Goal: Information Seeking & Learning: Learn about a topic

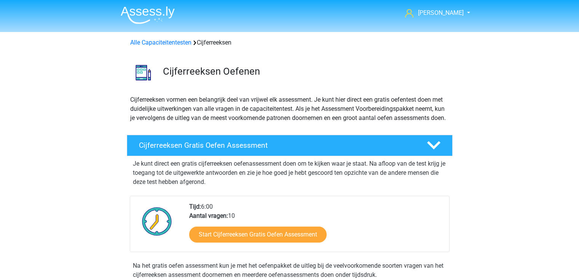
scroll to position [339, 0]
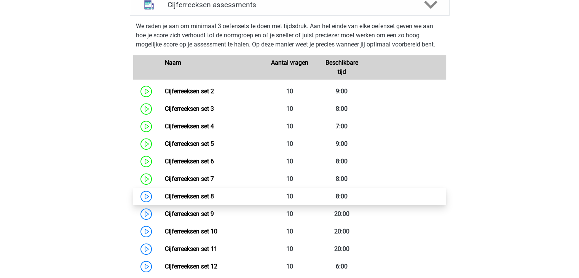
click at [198, 200] on link "Cijferreeksen set 8" at bounding box center [189, 196] width 49 height 7
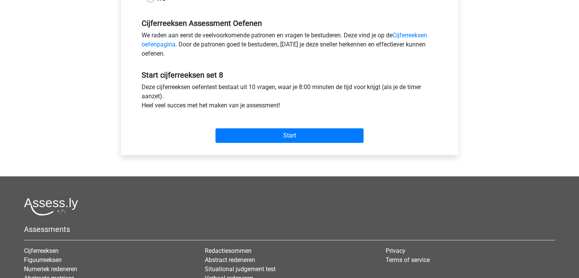
scroll to position [228, 0]
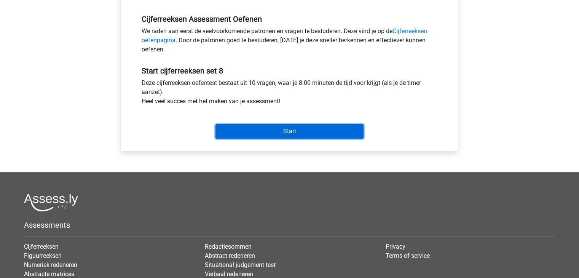
click at [280, 132] on input "Start" at bounding box center [289, 131] width 148 height 14
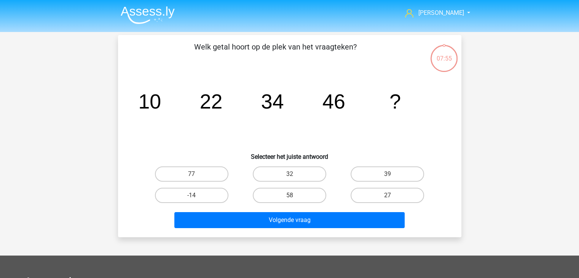
click at [293, 195] on input "58" at bounding box center [291, 197] width 5 height 5
radio input "true"
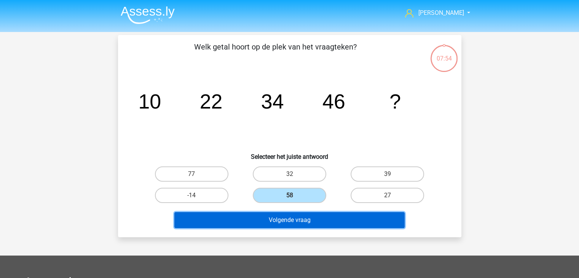
click at [295, 218] on button "Volgende vraag" at bounding box center [289, 220] width 230 height 16
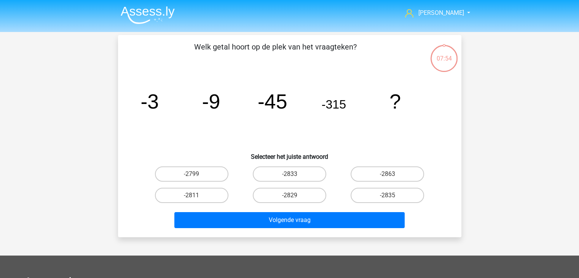
scroll to position [35, 0]
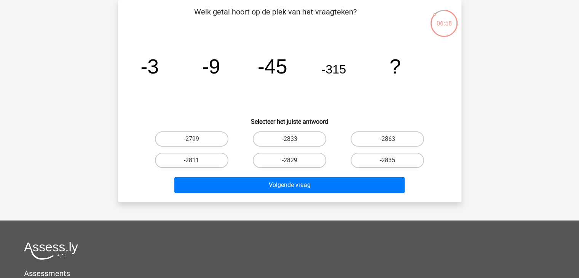
click at [391, 161] on input "-2835" at bounding box center [389, 162] width 5 height 5
radio input "true"
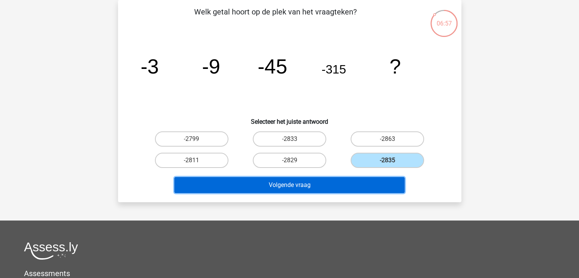
click at [304, 185] on button "Volgende vraag" at bounding box center [289, 185] width 230 height 16
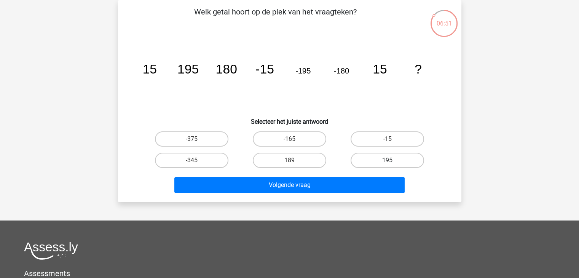
click at [387, 159] on label "195" at bounding box center [386, 160] width 73 height 15
click at [387, 160] on input "195" at bounding box center [389, 162] width 5 height 5
radio input "true"
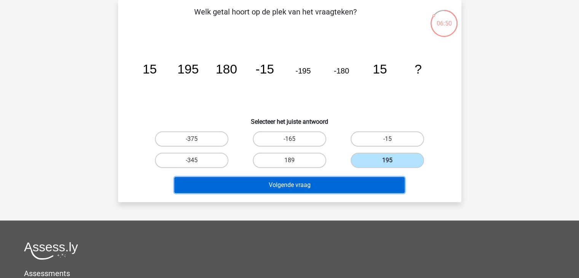
click at [300, 186] on button "Volgende vraag" at bounding box center [289, 185] width 230 height 16
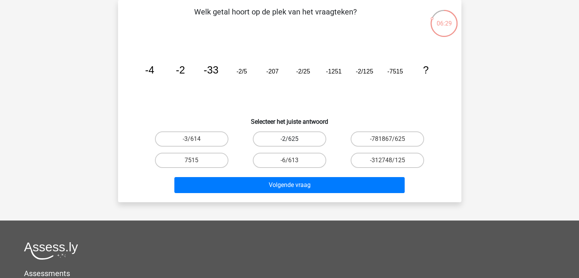
click at [283, 136] on label "-2/625" at bounding box center [289, 138] width 73 height 15
click at [289, 139] on input "-2/625" at bounding box center [291, 141] width 5 height 5
radio input "true"
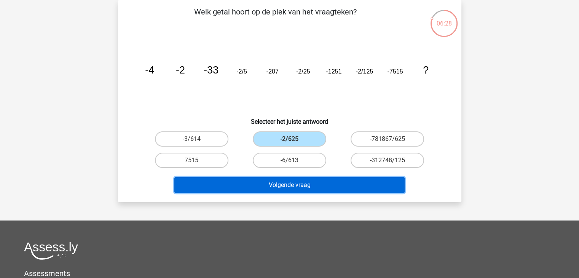
click at [290, 188] on button "Volgende vraag" at bounding box center [289, 185] width 230 height 16
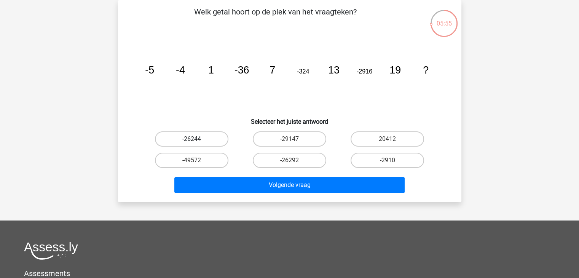
click at [184, 136] on label "-26244" at bounding box center [191, 138] width 73 height 15
click at [191, 139] on input "-26244" at bounding box center [193, 141] width 5 height 5
radio input "true"
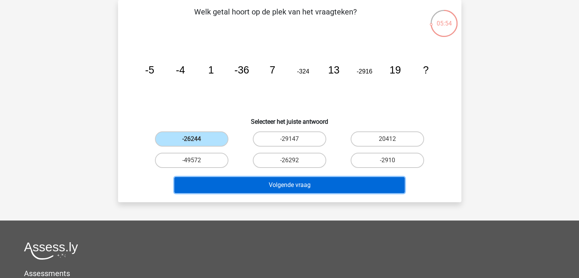
click at [306, 186] on button "Volgende vraag" at bounding box center [289, 185] width 230 height 16
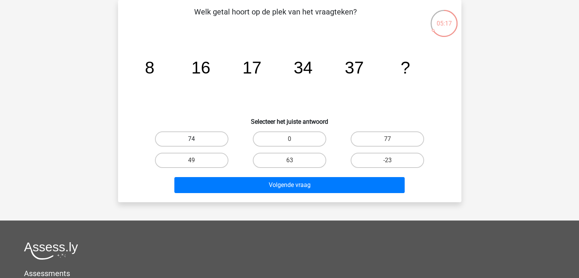
click at [166, 138] on label "74" at bounding box center [191, 138] width 73 height 15
click at [191, 139] on input "74" at bounding box center [193, 141] width 5 height 5
radio input "true"
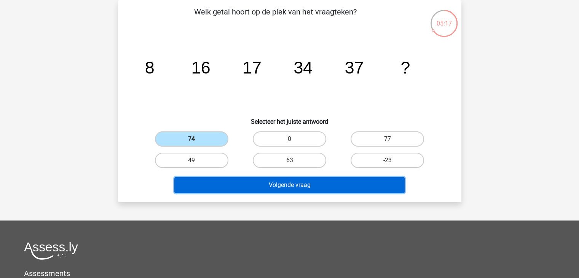
click at [286, 186] on button "Volgende vraag" at bounding box center [289, 185] width 230 height 16
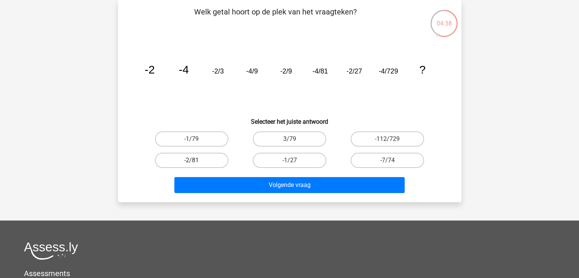
click at [172, 161] on label "-2/81" at bounding box center [191, 160] width 73 height 15
click at [191, 161] on input "-2/81" at bounding box center [193, 162] width 5 height 5
radio input "true"
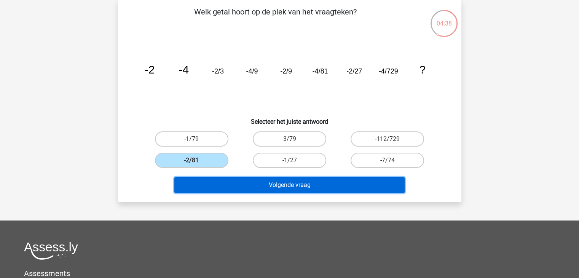
click at [244, 186] on button "Volgende vraag" at bounding box center [289, 185] width 230 height 16
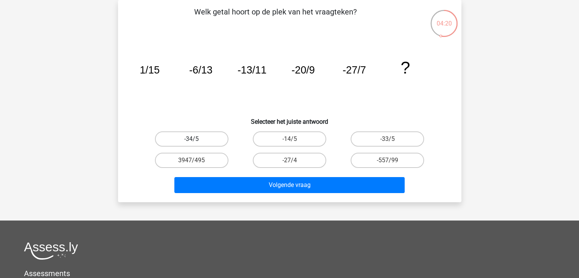
click at [199, 137] on label "-34/5" at bounding box center [191, 138] width 73 height 15
click at [196, 139] on input "-34/5" at bounding box center [193, 141] width 5 height 5
radio input "true"
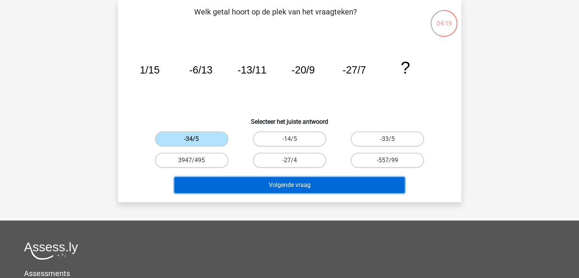
click at [282, 182] on button "Volgende vraag" at bounding box center [289, 185] width 230 height 16
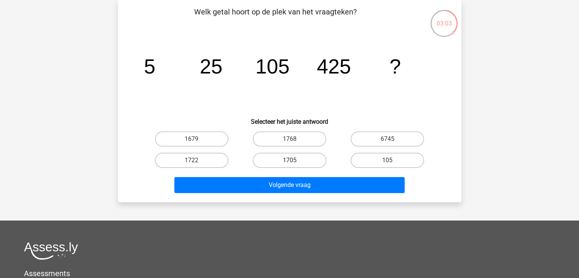
click at [268, 158] on label "1705" at bounding box center [289, 160] width 73 height 15
click at [289, 160] on input "1705" at bounding box center [291, 162] width 5 height 5
radio input "true"
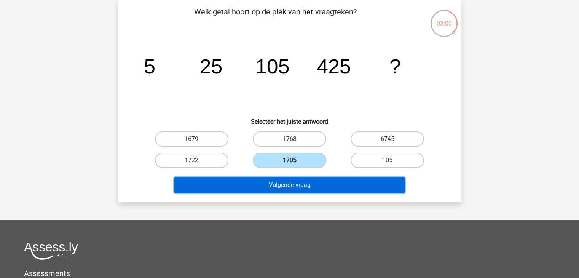
click at [300, 185] on button "Volgende vraag" at bounding box center [289, 185] width 230 height 16
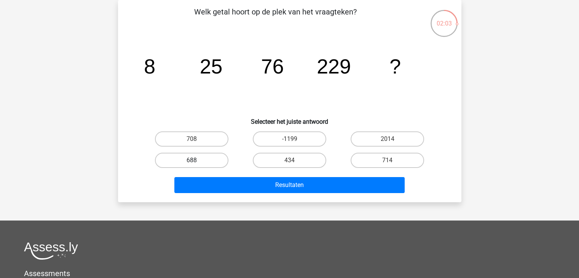
click at [198, 159] on label "688" at bounding box center [191, 160] width 73 height 15
click at [196, 160] on input "688" at bounding box center [193, 162] width 5 height 5
radio input "true"
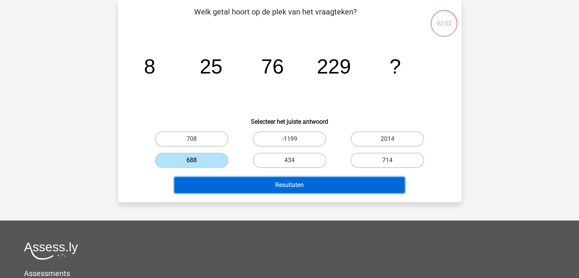
click at [297, 185] on button "Resultaten" at bounding box center [289, 185] width 230 height 16
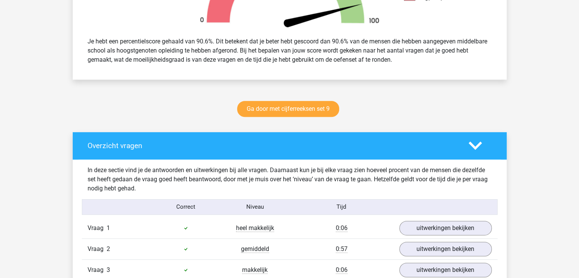
scroll to position [380, 0]
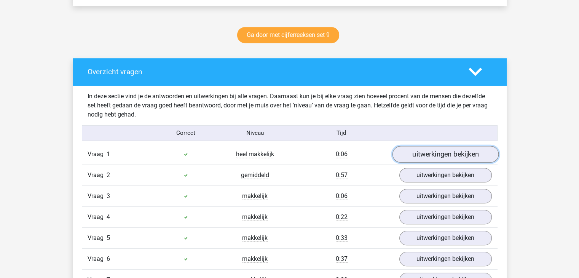
click at [464, 154] on link "uitwerkingen bekijken" at bounding box center [445, 154] width 106 height 17
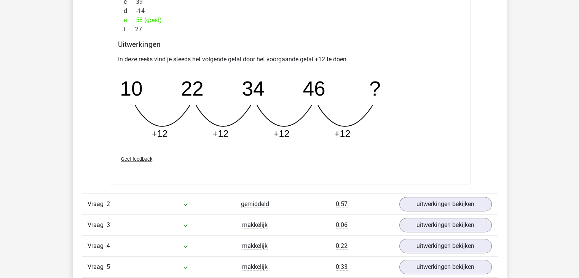
scroll to position [685, 0]
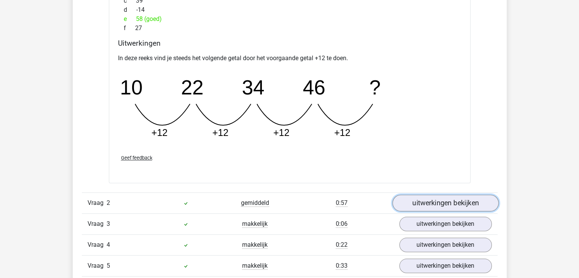
click at [452, 204] on link "uitwerkingen bekijken" at bounding box center [445, 202] width 106 height 17
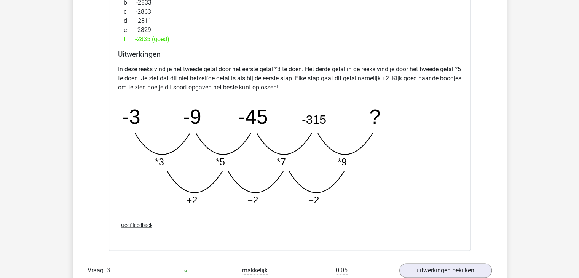
scroll to position [1065, 0]
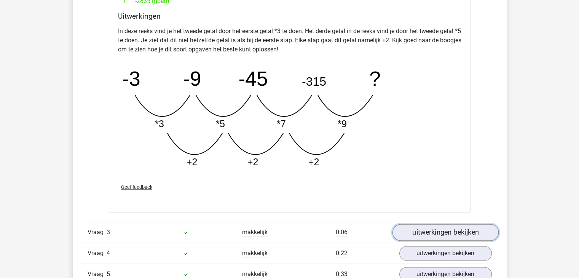
click at [452, 232] on link "uitwerkingen bekijken" at bounding box center [445, 232] width 106 height 17
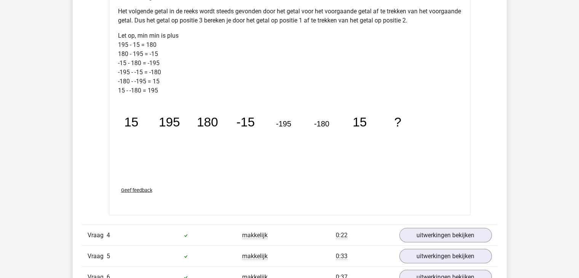
scroll to position [1598, 0]
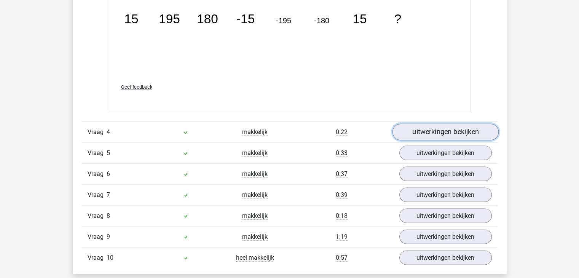
click at [438, 129] on link "uitwerkingen bekijken" at bounding box center [445, 132] width 106 height 17
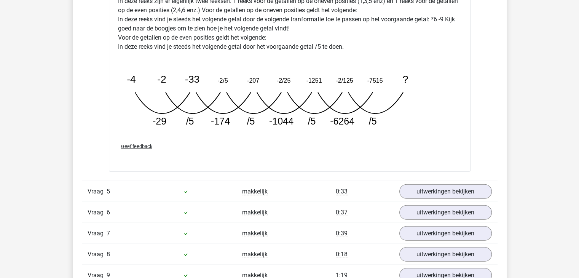
scroll to position [1940, 0]
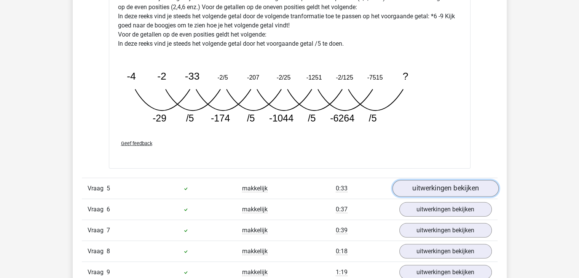
click at [430, 184] on link "uitwerkingen bekijken" at bounding box center [445, 188] width 106 height 17
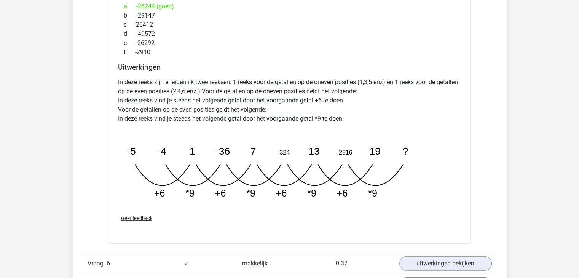
scroll to position [2359, 0]
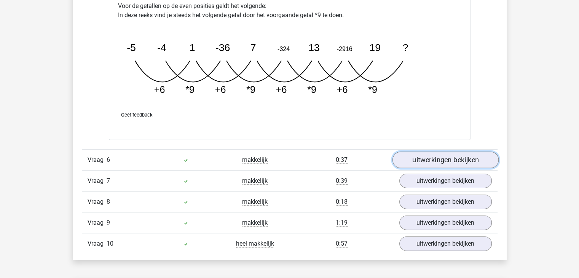
click at [441, 160] on link "uitwerkingen bekijken" at bounding box center [445, 159] width 106 height 17
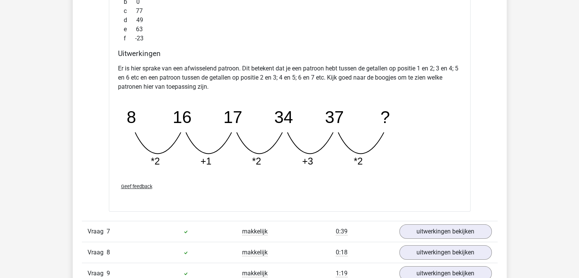
scroll to position [2663, 0]
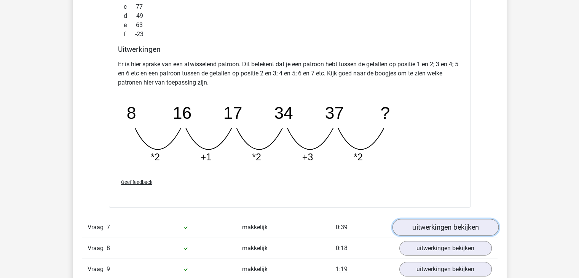
click at [446, 224] on link "uitwerkingen bekijken" at bounding box center [445, 227] width 106 height 17
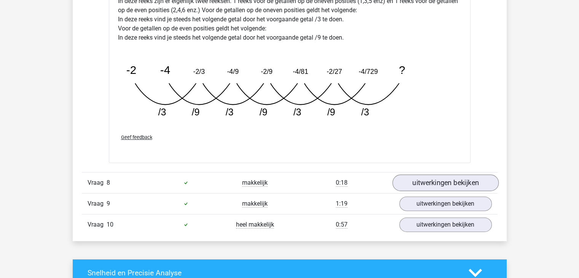
scroll to position [3120, 0]
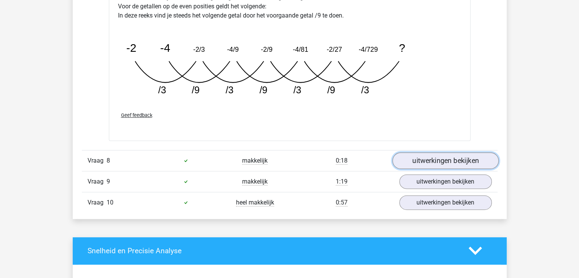
click at [443, 161] on link "uitwerkingen bekijken" at bounding box center [445, 160] width 106 height 17
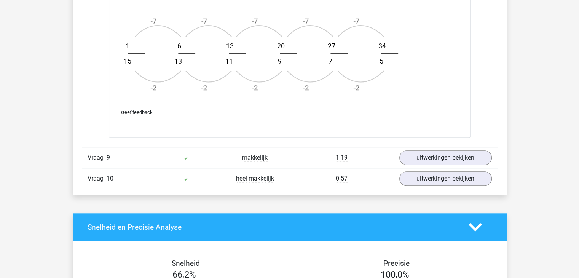
scroll to position [3577, 0]
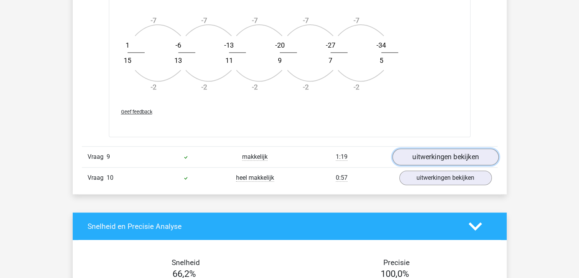
click at [437, 158] on link "uitwerkingen bekijken" at bounding box center [445, 156] width 106 height 17
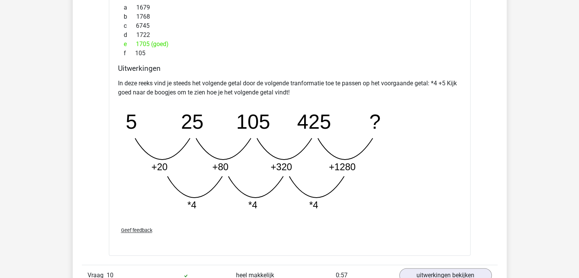
scroll to position [3919, 0]
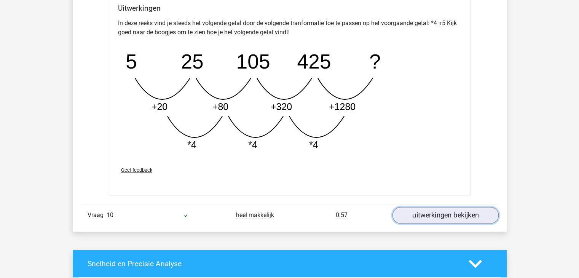
click at [434, 212] on link "uitwerkingen bekijken" at bounding box center [445, 215] width 106 height 17
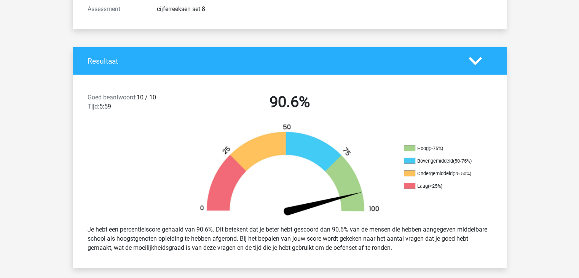
scroll to position [0, 0]
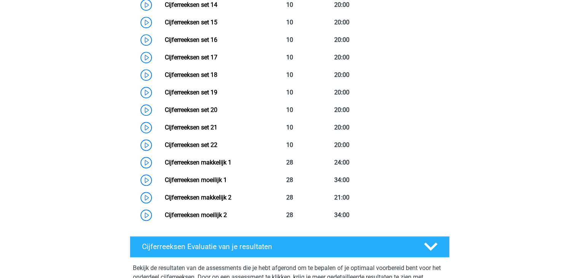
scroll to position [644, 0]
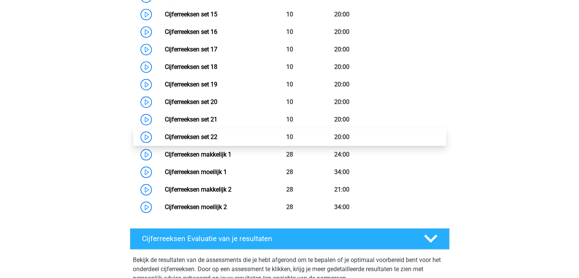
click at [201, 140] on link "Cijferreeksen set 22" at bounding box center [191, 136] width 53 height 7
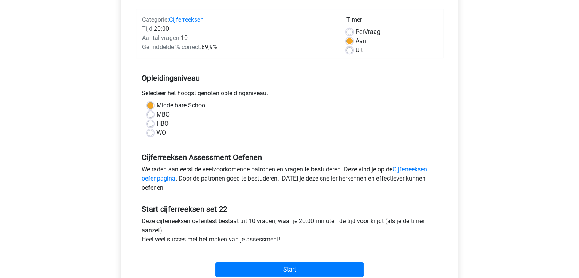
scroll to position [190, 0]
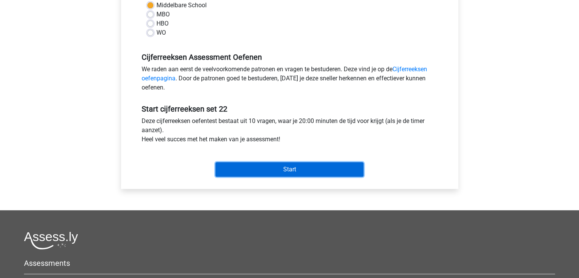
click at [253, 167] on input "Start" at bounding box center [289, 169] width 148 height 14
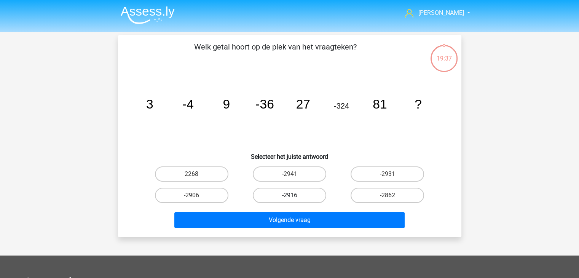
click at [274, 193] on label "-2916" at bounding box center [289, 195] width 73 height 15
click at [289, 195] on input "-2916" at bounding box center [291, 197] width 5 height 5
radio input "true"
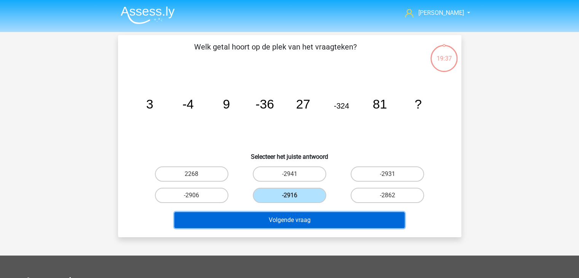
click at [285, 217] on button "Volgende vraag" at bounding box center [289, 220] width 230 height 16
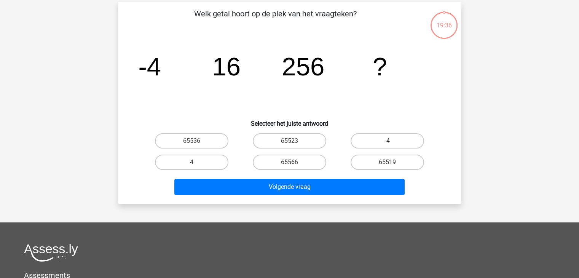
scroll to position [35, 0]
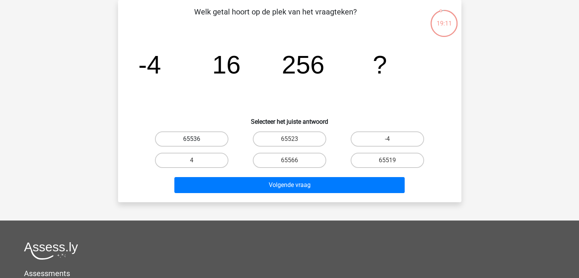
click at [210, 138] on label "65536" at bounding box center [191, 138] width 73 height 15
click at [196, 139] on input "65536" at bounding box center [193, 141] width 5 height 5
radio input "true"
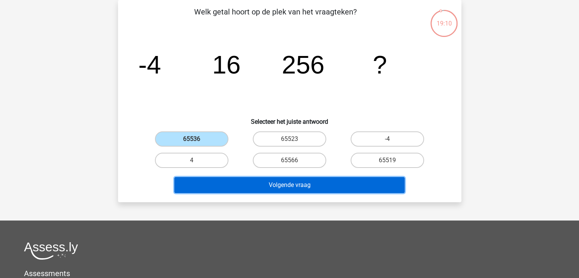
click at [276, 185] on button "Volgende vraag" at bounding box center [289, 185] width 230 height 16
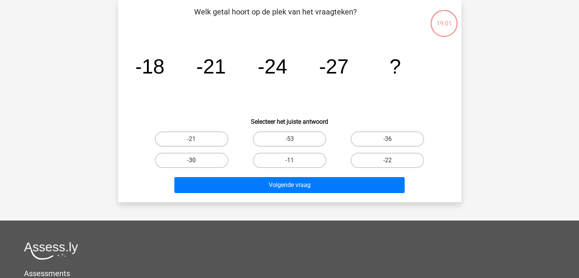
click at [178, 158] on label "-30" at bounding box center [191, 160] width 73 height 15
click at [191, 160] on input "-30" at bounding box center [193, 162] width 5 height 5
radio input "true"
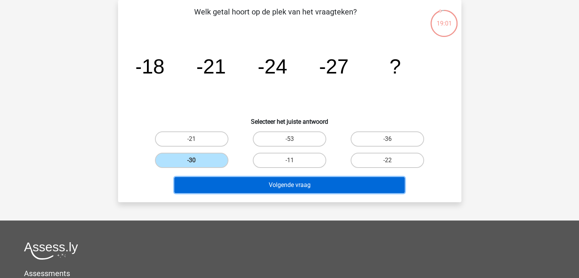
click at [253, 186] on button "Volgende vraag" at bounding box center [289, 185] width 230 height 16
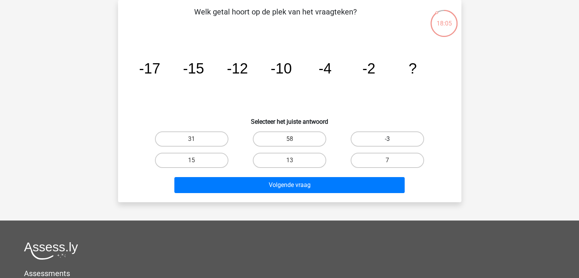
click at [384, 137] on label "-3" at bounding box center [386, 138] width 73 height 15
click at [387, 139] on input "-3" at bounding box center [389, 141] width 5 height 5
radio input "true"
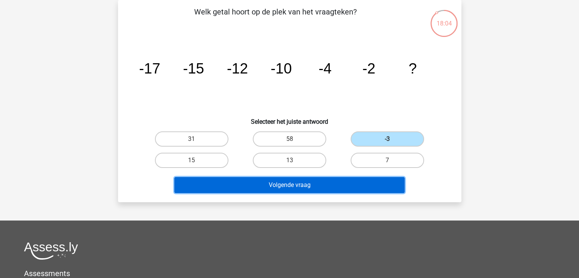
click at [334, 182] on button "Volgende vraag" at bounding box center [289, 185] width 230 height 16
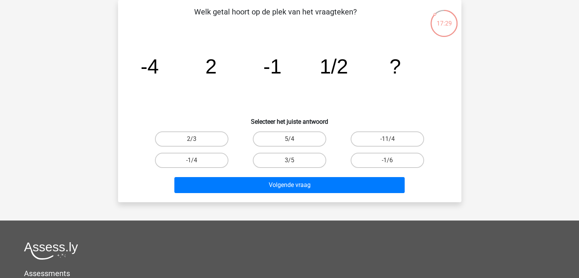
click at [391, 161] on input "-1/6" at bounding box center [389, 162] width 5 height 5
radio input "true"
click at [215, 159] on label "-1/4" at bounding box center [191, 160] width 73 height 15
click at [196, 160] on input "-1/4" at bounding box center [193, 162] width 5 height 5
radio input "true"
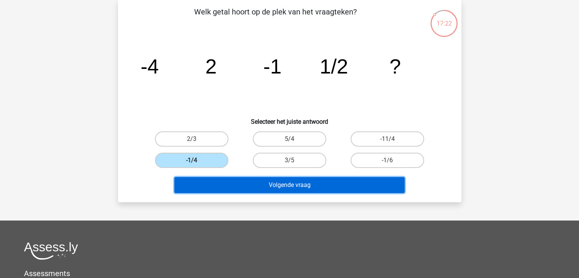
click at [279, 184] on button "Volgende vraag" at bounding box center [289, 185] width 230 height 16
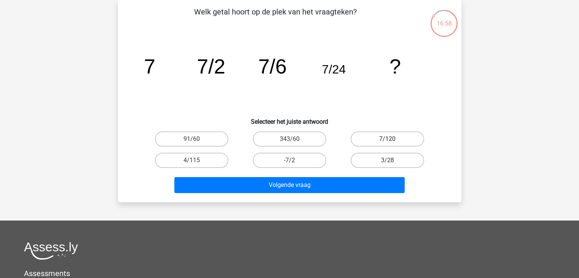
click at [371, 140] on label "7/120" at bounding box center [386, 138] width 73 height 15
click at [387, 140] on input "7/120" at bounding box center [389, 141] width 5 height 5
radio input "true"
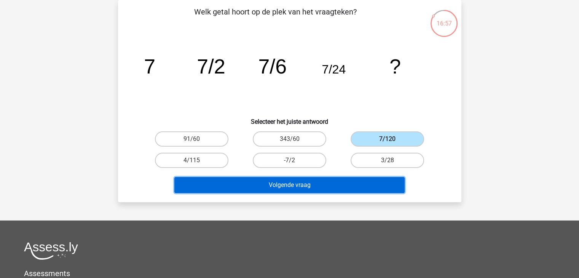
click at [331, 183] on button "Volgende vraag" at bounding box center [289, 185] width 230 height 16
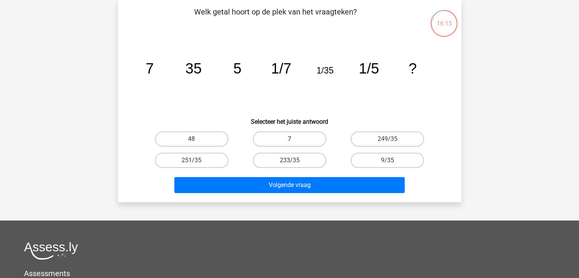
click at [294, 133] on label "7" at bounding box center [289, 138] width 73 height 15
click at [294, 139] on input "7" at bounding box center [291, 141] width 5 height 5
radio input "true"
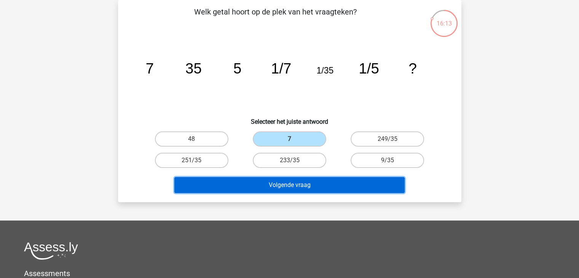
click at [289, 185] on button "Volgende vraag" at bounding box center [289, 185] width 230 height 16
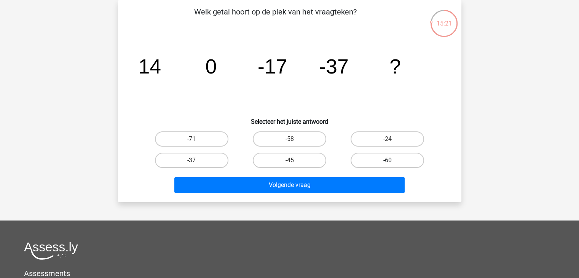
click at [380, 157] on label "-60" at bounding box center [386, 160] width 73 height 15
click at [387, 160] on input "-60" at bounding box center [389, 162] width 5 height 5
radio input "true"
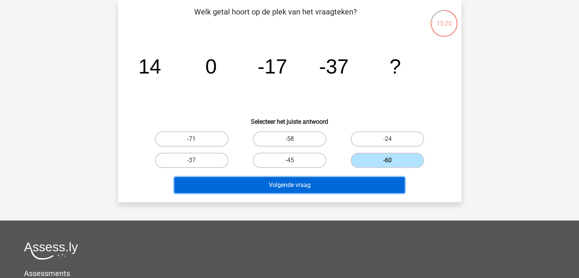
click at [323, 185] on button "Volgende vraag" at bounding box center [289, 185] width 230 height 16
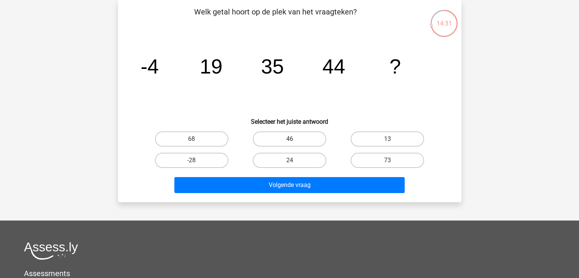
click at [298, 137] on label "46" at bounding box center [289, 138] width 73 height 15
click at [294, 139] on input "46" at bounding box center [291, 141] width 5 height 5
radio input "true"
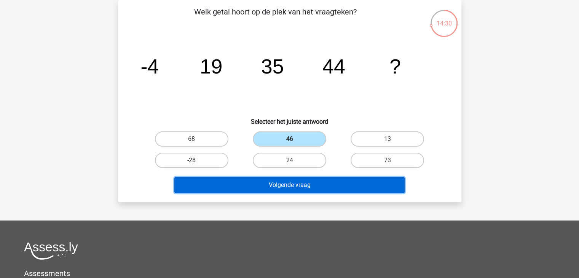
click at [283, 183] on button "Volgende vraag" at bounding box center [289, 185] width 230 height 16
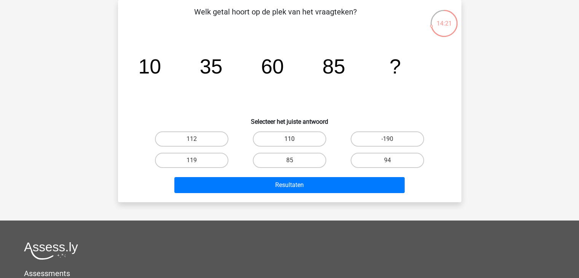
click at [297, 137] on label "110" at bounding box center [289, 138] width 73 height 15
click at [294, 139] on input "110" at bounding box center [291, 141] width 5 height 5
radio input "true"
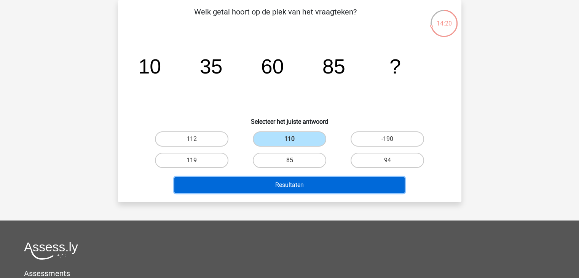
click at [295, 189] on button "Resultaten" at bounding box center [289, 185] width 230 height 16
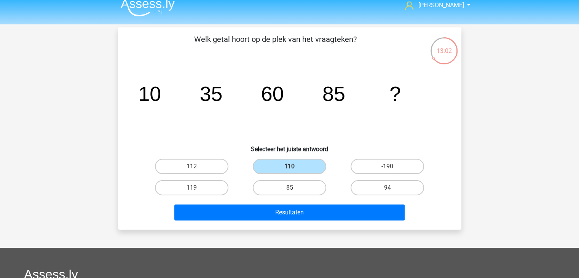
scroll to position [0, 0]
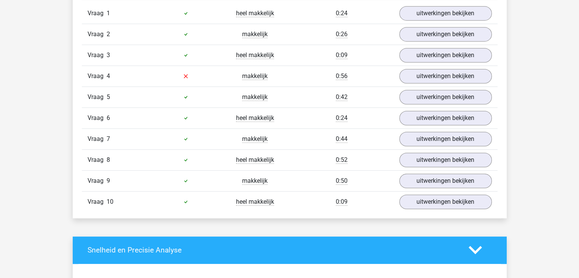
scroll to position [457, 0]
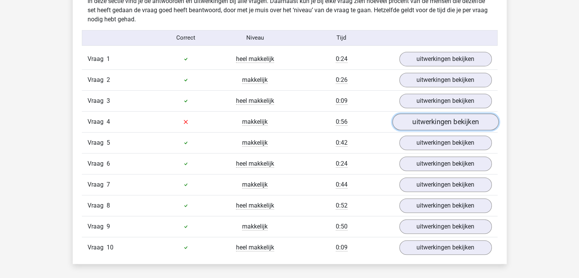
click at [433, 122] on link "uitwerkingen bekijken" at bounding box center [445, 121] width 106 height 17
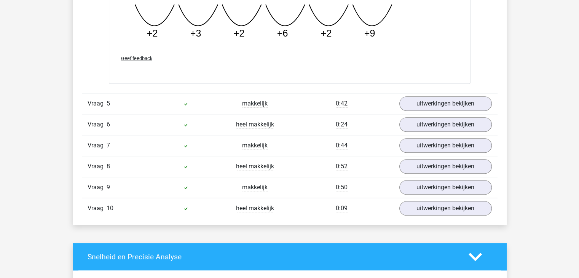
scroll to position [723, 0]
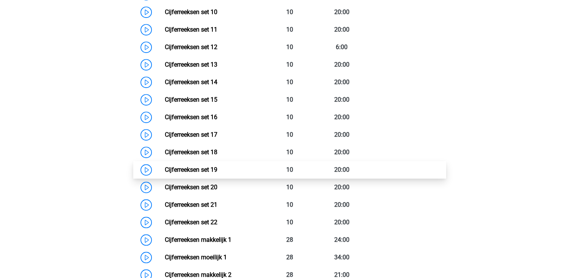
scroll to position [644, 0]
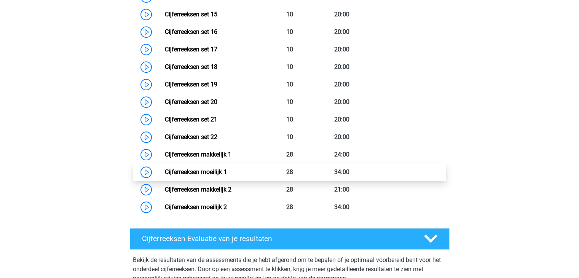
click at [198, 175] on link "Cijferreeksen moeilijk 1" at bounding box center [196, 171] width 62 height 7
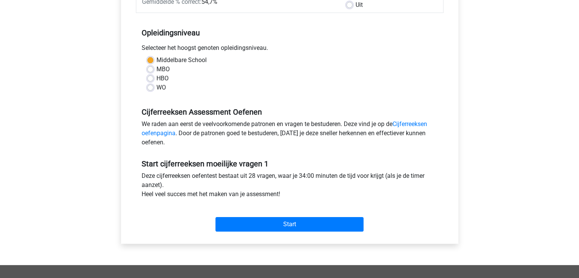
scroll to position [228, 0]
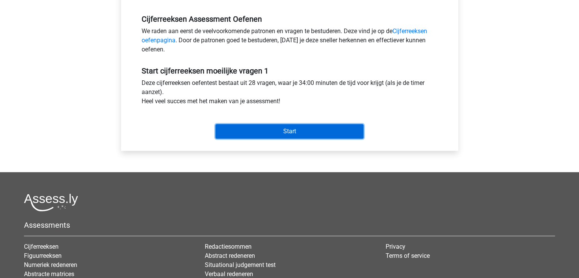
click at [272, 131] on input "Start" at bounding box center [289, 131] width 148 height 14
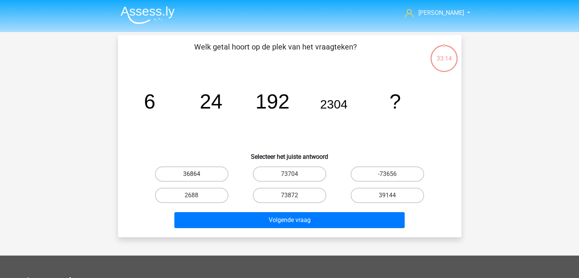
click at [216, 171] on label "36864" at bounding box center [191, 173] width 73 height 15
click at [196, 174] on input "36864" at bounding box center [193, 176] width 5 height 5
radio input "true"
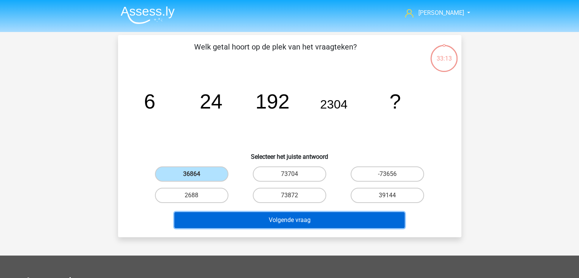
click at [288, 220] on button "Volgende vraag" at bounding box center [289, 220] width 230 height 16
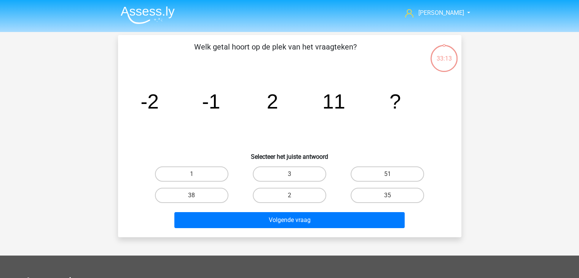
scroll to position [35, 0]
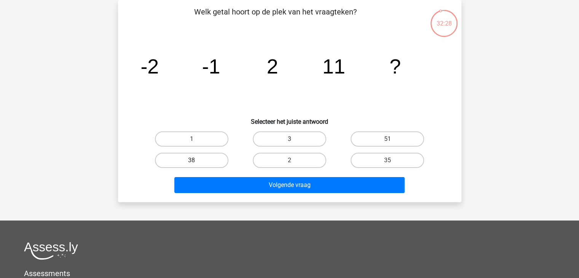
click at [198, 159] on label "38" at bounding box center [191, 160] width 73 height 15
click at [196, 160] on input "38" at bounding box center [193, 162] width 5 height 5
radio input "true"
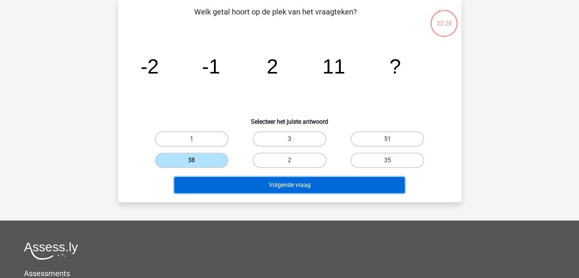
click at [285, 187] on button "Volgende vraag" at bounding box center [289, 185] width 230 height 16
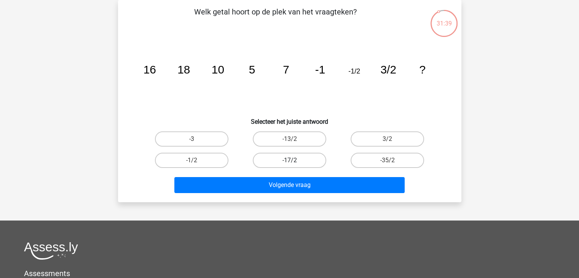
click at [271, 158] on label "-17/2" at bounding box center [289, 160] width 73 height 15
click at [289, 160] on input "-17/2" at bounding box center [291, 162] width 5 height 5
radio input "true"
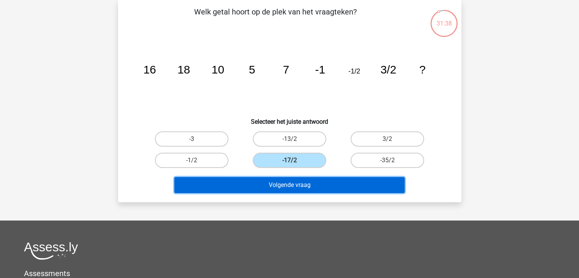
click at [280, 183] on button "Volgende vraag" at bounding box center [289, 185] width 230 height 16
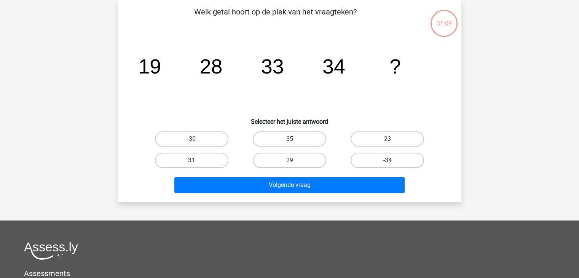
click at [209, 158] on label "31" at bounding box center [191, 160] width 73 height 15
click at [196, 160] on input "31" at bounding box center [193, 162] width 5 height 5
radio input "true"
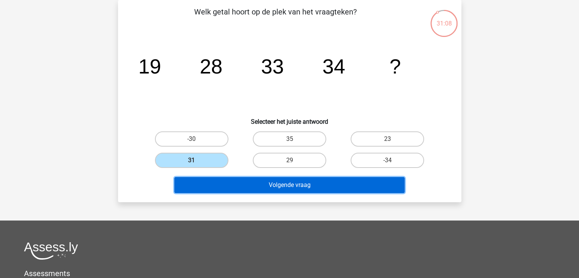
click at [282, 185] on button "Volgende vraag" at bounding box center [289, 185] width 230 height 16
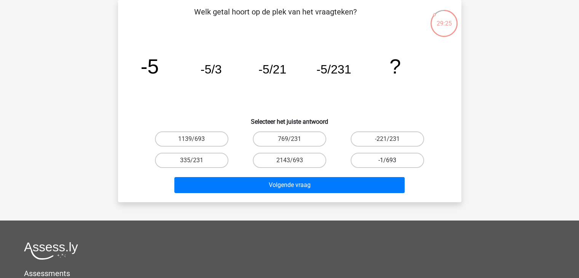
click at [380, 159] on label "-1/693" at bounding box center [386, 160] width 73 height 15
click at [387, 160] on input "-1/693" at bounding box center [389, 162] width 5 height 5
radio input "true"
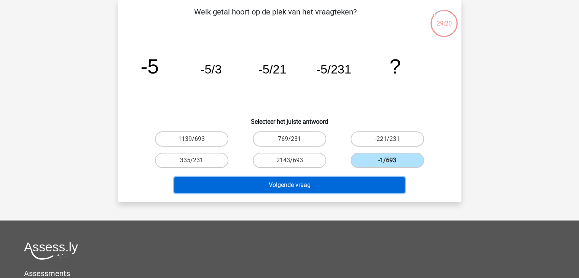
click at [309, 186] on button "Volgende vraag" at bounding box center [289, 185] width 230 height 16
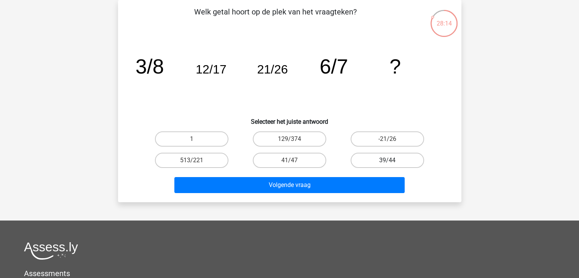
click at [375, 158] on label "39/44" at bounding box center [386, 160] width 73 height 15
click at [387, 160] on input "39/44" at bounding box center [389, 162] width 5 height 5
radio input "true"
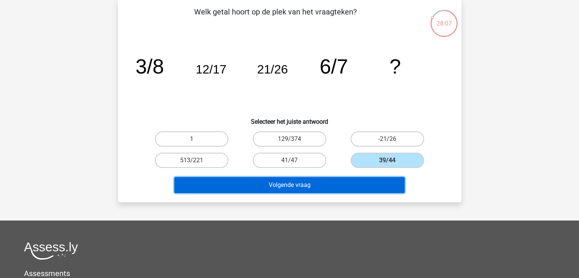
click at [309, 185] on button "Volgende vraag" at bounding box center [289, 185] width 230 height 16
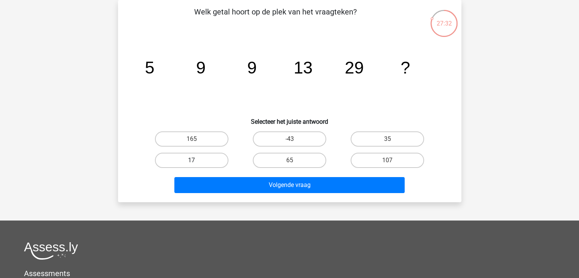
click at [188, 159] on label "17" at bounding box center [191, 160] width 73 height 15
click at [191, 160] on input "17" at bounding box center [193, 162] width 5 height 5
radio input "true"
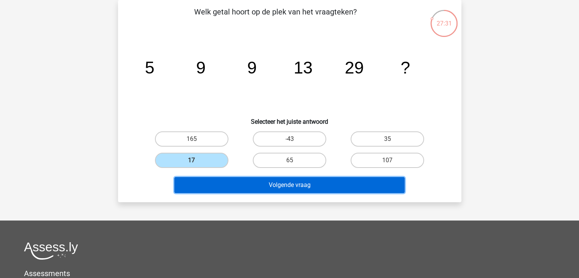
click at [236, 180] on button "Volgende vraag" at bounding box center [289, 185] width 230 height 16
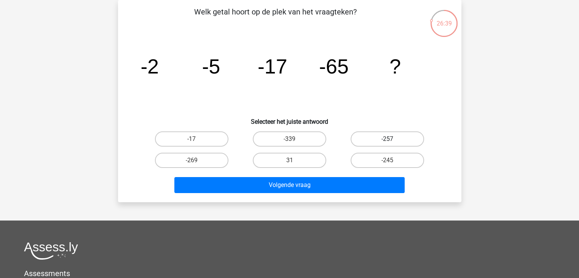
click at [386, 137] on label "-257" at bounding box center [386, 138] width 73 height 15
click at [387, 139] on input "-257" at bounding box center [389, 141] width 5 height 5
radio input "true"
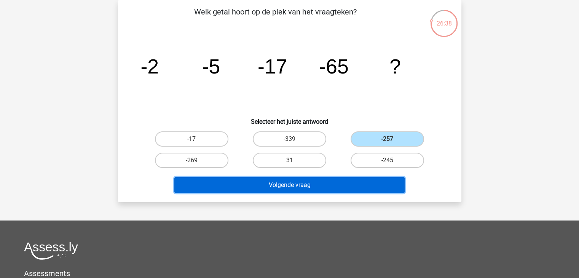
click at [326, 185] on button "Volgende vraag" at bounding box center [289, 185] width 230 height 16
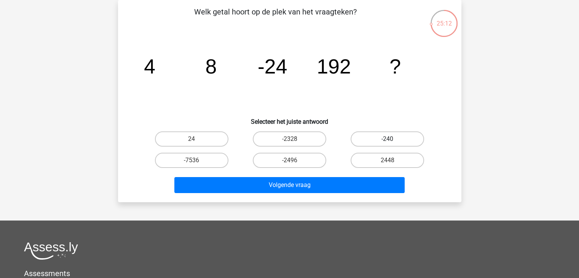
click at [368, 137] on label "-240" at bounding box center [386, 138] width 73 height 15
click at [387, 139] on input "-240" at bounding box center [389, 141] width 5 height 5
radio input "true"
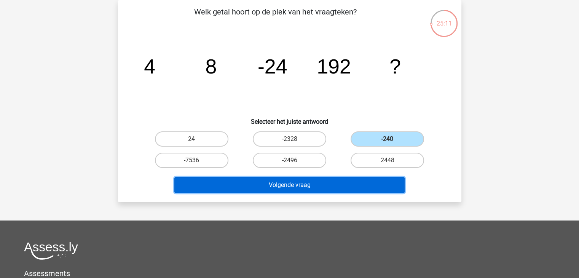
click at [297, 188] on button "Volgende vraag" at bounding box center [289, 185] width 230 height 16
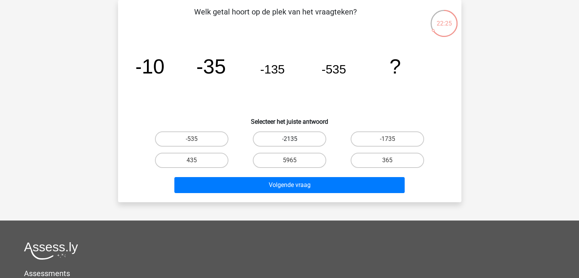
click at [303, 140] on label "-2135" at bounding box center [289, 138] width 73 height 15
click at [294, 140] on input "-2135" at bounding box center [291, 141] width 5 height 5
radio input "true"
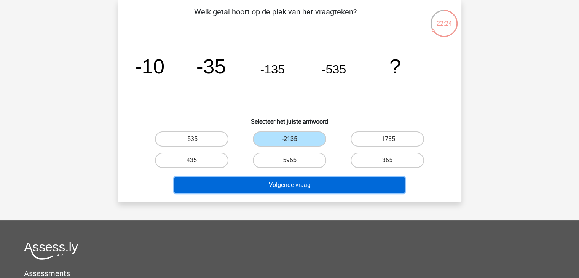
click at [302, 183] on button "Volgende vraag" at bounding box center [289, 185] width 230 height 16
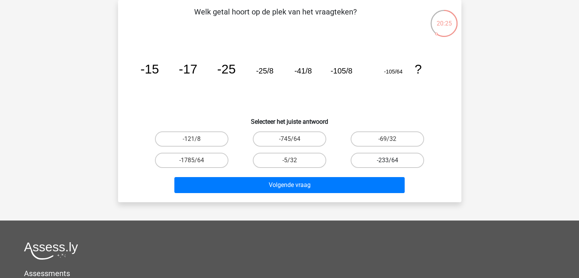
click at [393, 162] on label "-233/64" at bounding box center [386, 160] width 73 height 15
click at [392, 162] on input "-233/64" at bounding box center [389, 162] width 5 height 5
radio input "true"
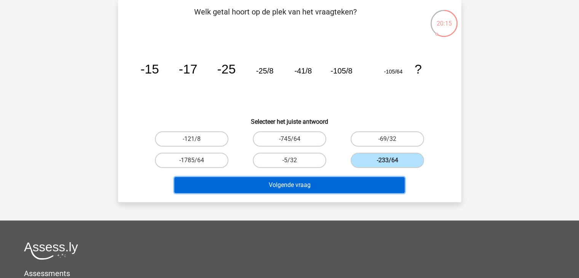
click at [353, 180] on button "Volgende vraag" at bounding box center [289, 185] width 230 height 16
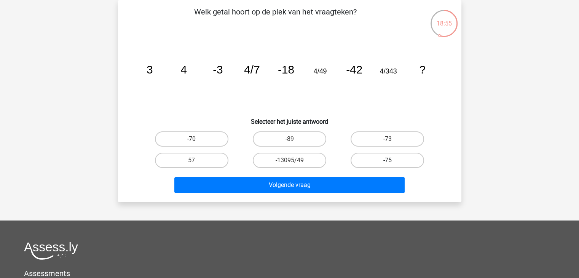
click at [387, 159] on label "-75" at bounding box center [386, 160] width 73 height 15
click at [387, 160] on input "-75" at bounding box center [389, 162] width 5 height 5
radio input "true"
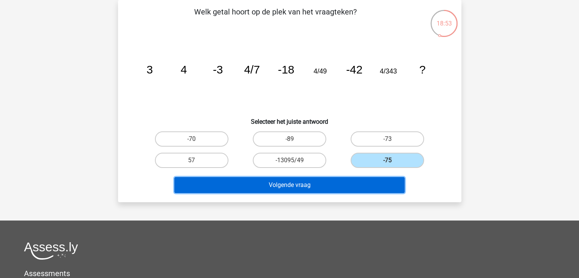
click at [342, 185] on button "Volgende vraag" at bounding box center [289, 185] width 230 height 16
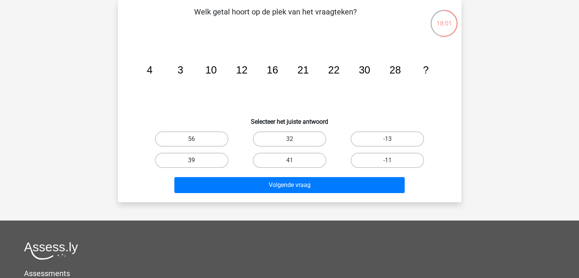
click at [196, 146] on div "39" at bounding box center [192, 138] width 92 height 15
click at [186, 158] on label "39" at bounding box center [191, 160] width 73 height 15
click at [191, 160] on input "39" at bounding box center [193, 162] width 5 height 5
radio input "true"
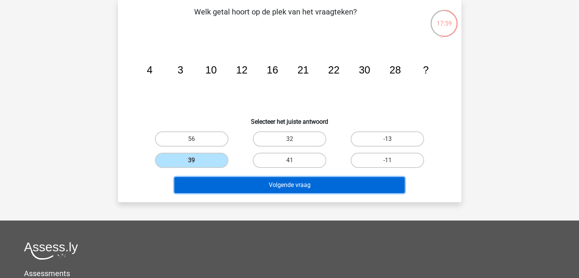
click at [263, 184] on button "Volgende vraag" at bounding box center [289, 185] width 230 height 16
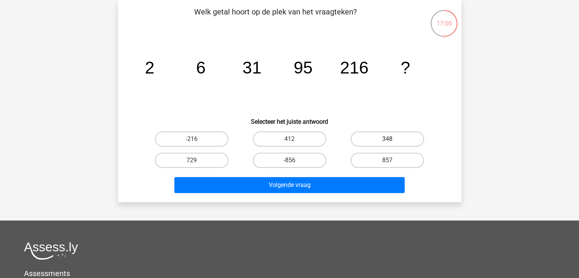
click at [388, 137] on label "348" at bounding box center [386, 138] width 73 height 15
click at [388, 139] on input "348" at bounding box center [389, 141] width 5 height 5
radio input "true"
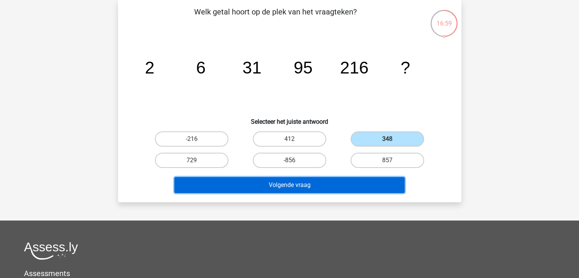
click at [363, 183] on button "Volgende vraag" at bounding box center [289, 185] width 230 height 16
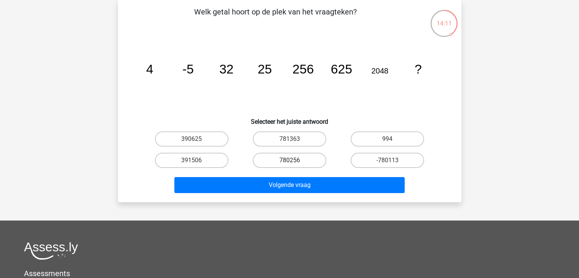
click at [282, 160] on label "780256" at bounding box center [289, 160] width 73 height 15
click at [289, 160] on input "780256" at bounding box center [291, 162] width 5 height 5
radio input "true"
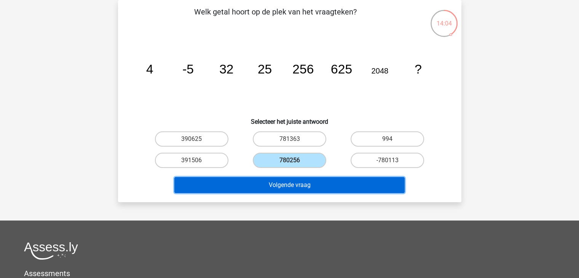
click at [320, 183] on button "Volgende vraag" at bounding box center [289, 185] width 230 height 16
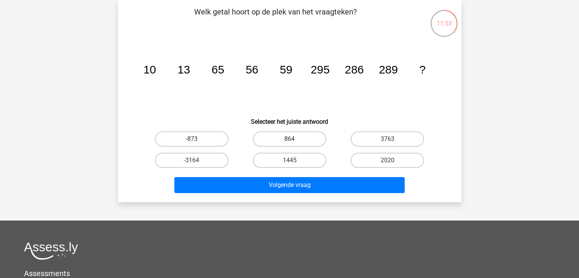
click at [282, 139] on label "864" at bounding box center [289, 138] width 73 height 15
click at [289, 139] on input "864" at bounding box center [291, 141] width 5 height 5
radio input "true"
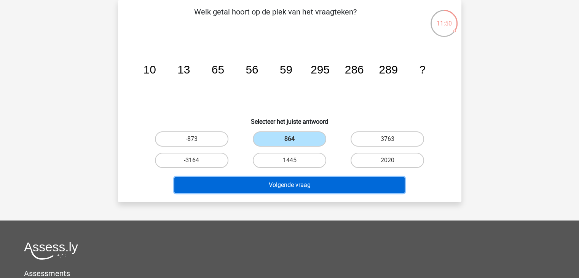
click at [290, 183] on button "Volgende vraag" at bounding box center [289, 185] width 230 height 16
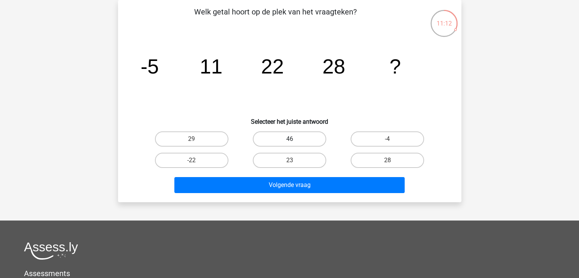
click at [304, 137] on label "46" at bounding box center [289, 138] width 73 height 15
click at [294, 139] on input "46" at bounding box center [291, 141] width 5 height 5
radio input "true"
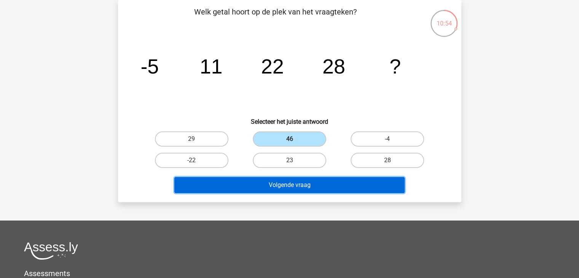
click at [301, 183] on button "Volgende vraag" at bounding box center [289, 185] width 230 height 16
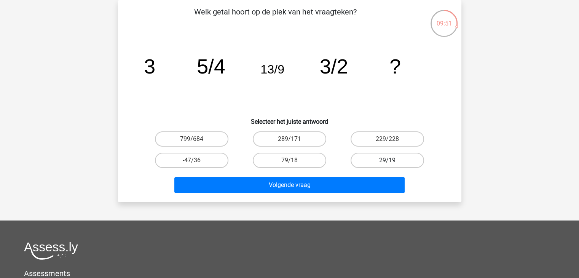
click at [376, 159] on label "29/19" at bounding box center [386, 160] width 73 height 15
click at [387, 160] on input "29/19" at bounding box center [389, 162] width 5 height 5
radio input "true"
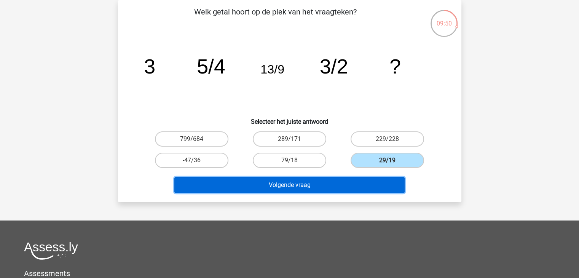
click at [307, 181] on button "Volgende vraag" at bounding box center [289, 185] width 230 height 16
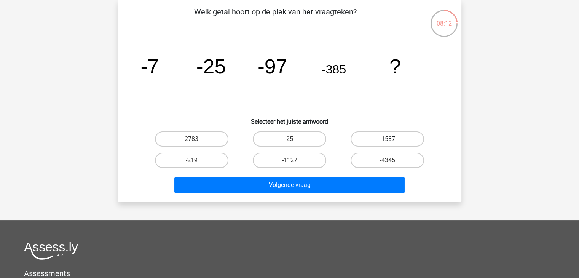
click at [379, 139] on label "-1537" at bounding box center [386, 138] width 73 height 15
click at [387, 139] on input "-1537" at bounding box center [389, 141] width 5 height 5
radio input "true"
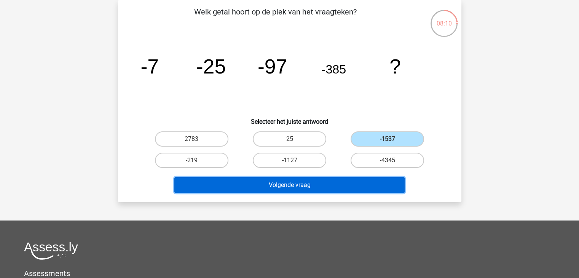
click at [292, 183] on button "Volgende vraag" at bounding box center [289, 185] width 230 height 16
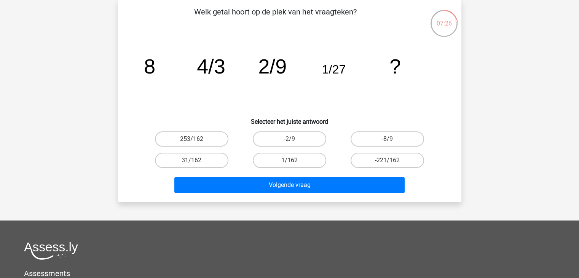
click at [288, 160] on label "1/162" at bounding box center [289, 160] width 73 height 15
click at [289, 160] on input "1/162" at bounding box center [291, 162] width 5 height 5
radio input "true"
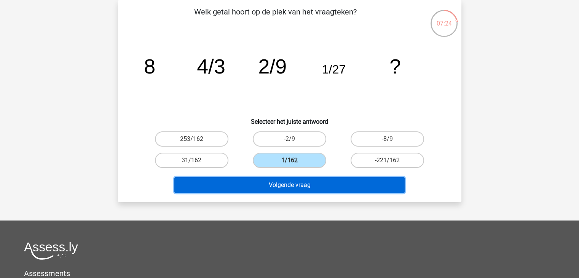
click at [289, 184] on button "Volgende vraag" at bounding box center [289, 185] width 230 height 16
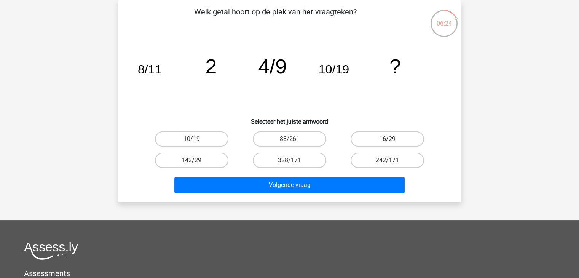
click at [406, 138] on label "16/29" at bounding box center [386, 138] width 73 height 15
click at [392, 139] on input "16/29" at bounding box center [389, 141] width 5 height 5
radio input "true"
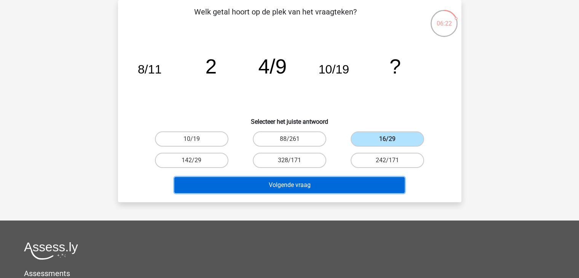
click at [323, 188] on button "Volgende vraag" at bounding box center [289, 185] width 230 height 16
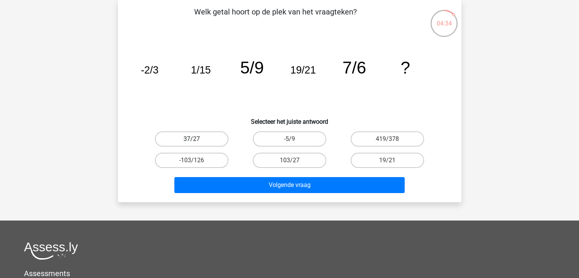
click at [202, 139] on label "37/27" at bounding box center [191, 138] width 73 height 15
click at [196, 139] on input "37/27" at bounding box center [193, 141] width 5 height 5
radio input "true"
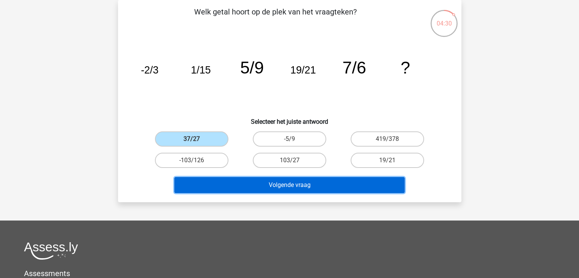
click at [292, 184] on button "Volgende vraag" at bounding box center [289, 185] width 230 height 16
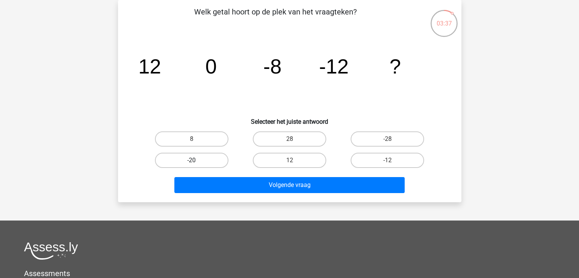
click at [216, 160] on label "-20" at bounding box center [191, 160] width 73 height 15
click at [196, 160] on input "-20" at bounding box center [193, 162] width 5 height 5
radio input "true"
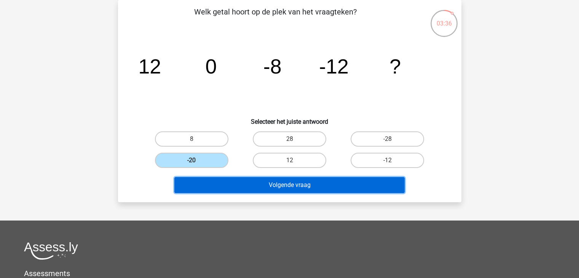
click at [291, 181] on button "Volgende vraag" at bounding box center [289, 185] width 230 height 16
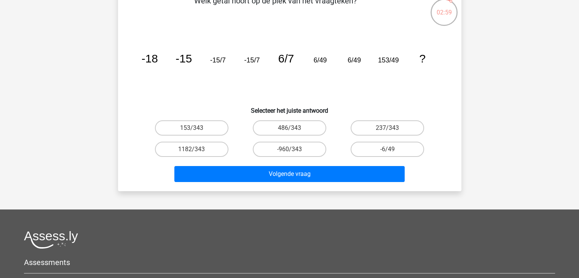
scroll to position [0, 0]
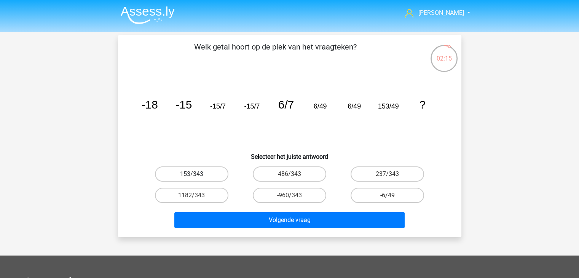
click at [192, 171] on label "153/343" at bounding box center [191, 173] width 73 height 15
click at [192, 174] on input "153/343" at bounding box center [193, 176] width 5 height 5
radio input "true"
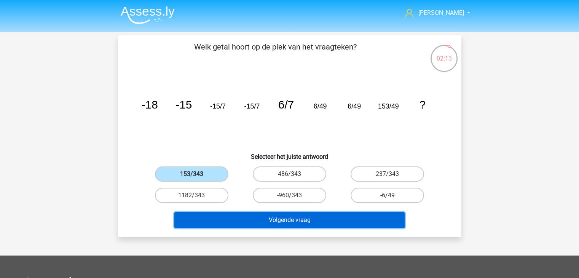
click at [299, 219] on button "Volgende vraag" at bounding box center [289, 220] width 230 height 16
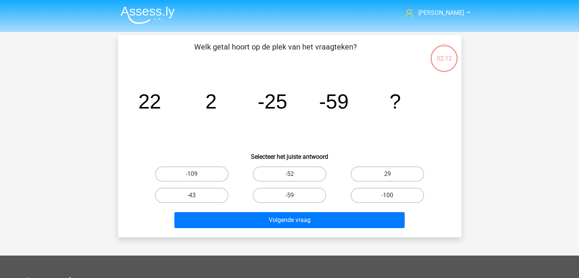
scroll to position [35, 0]
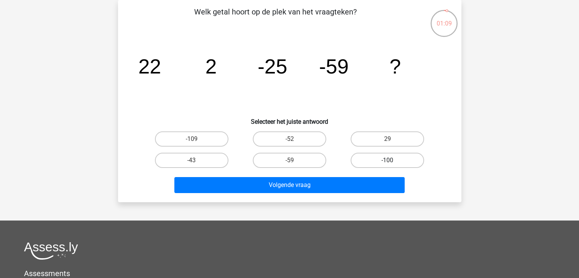
click at [385, 159] on label "-100" at bounding box center [386, 160] width 73 height 15
click at [387, 160] on input "-100" at bounding box center [389, 162] width 5 height 5
radio input "true"
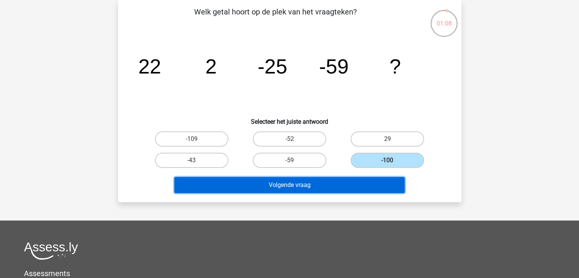
click at [332, 185] on button "Volgende vraag" at bounding box center [289, 185] width 230 height 16
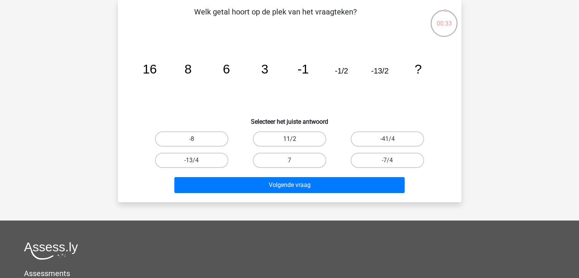
click at [299, 140] on label "11/2" at bounding box center [289, 138] width 73 height 15
click at [294, 140] on input "11/2" at bounding box center [291, 141] width 5 height 5
radio input "true"
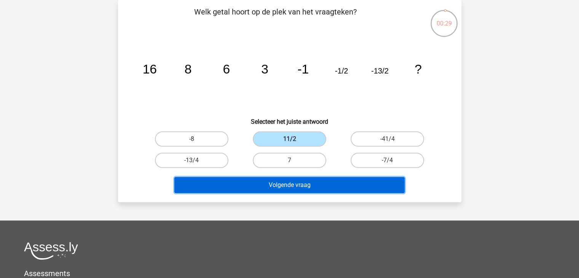
click at [326, 185] on button "Volgende vraag" at bounding box center [289, 185] width 230 height 16
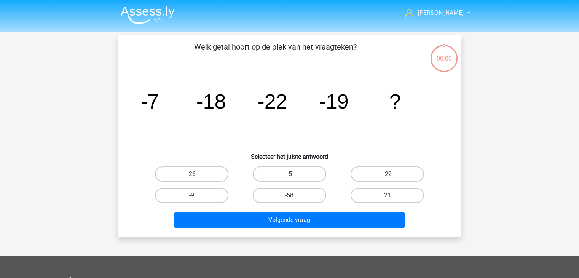
scroll to position [35, 0]
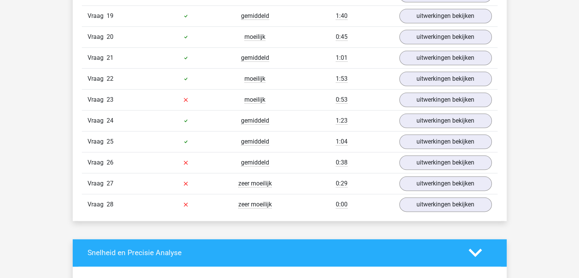
scroll to position [913, 0]
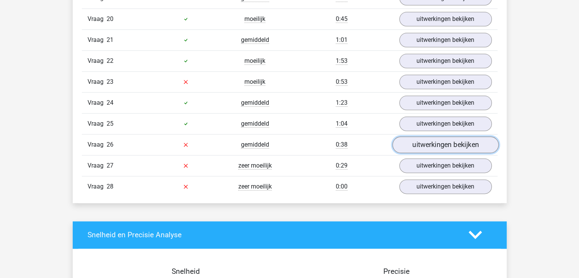
click at [404, 138] on link "uitwerkingen bekijken" at bounding box center [445, 144] width 106 height 17
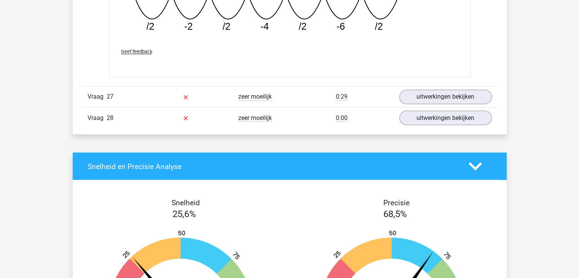
scroll to position [1332, 0]
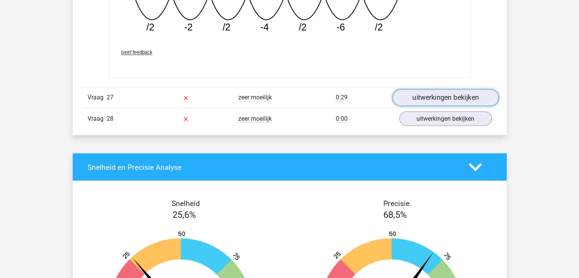
click at [441, 91] on link "uitwerkingen bekijken" at bounding box center [445, 97] width 106 height 17
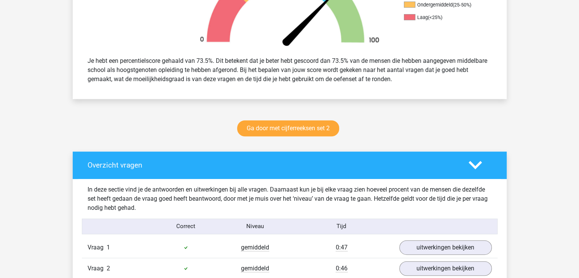
scroll to position [380, 0]
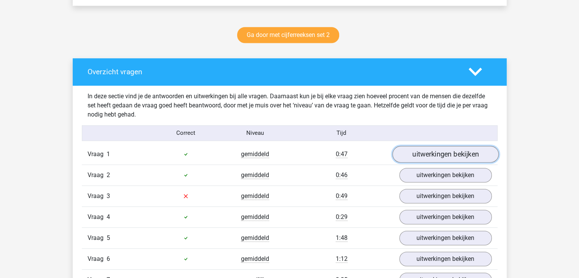
click at [411, 152] on link "uitwerkingen bekijken" at bounding box center [445, 154] width 106 height 17
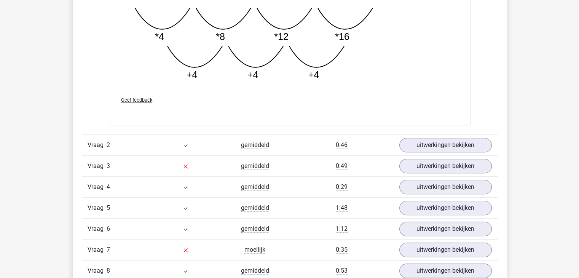
scroll to position [837, 0]
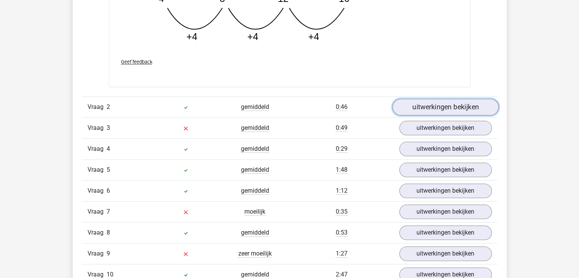
click at [449, 102] on link "uitwerkingen bekijken" at bounding box center [445, 107] width 106 height 17
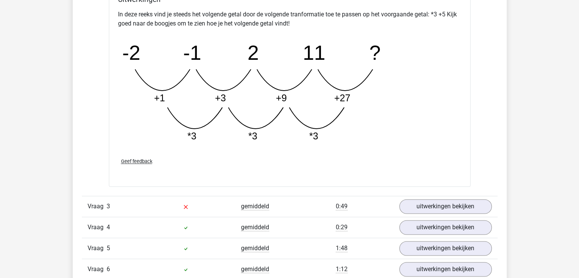
scroll to position [1179, 0]
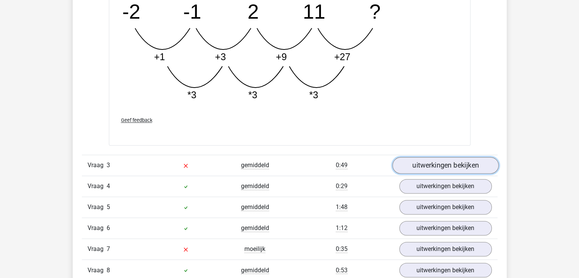
click at [440, 167] on link "uitwerkingen bekijken" at bounding box center [445, 165] width 106 height 17
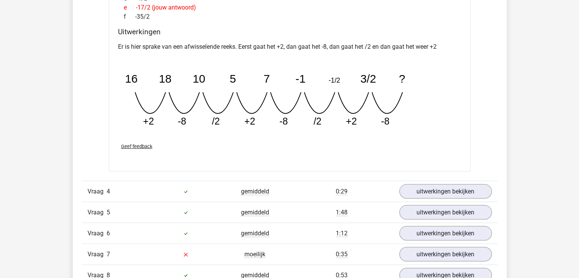
scroll to position [1522, 0]
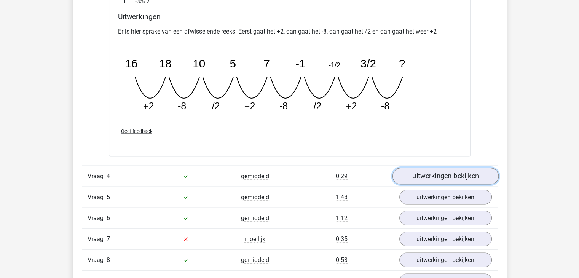
click at [459, 176] on link "uitwerkingen bekijken" at bounding box center [445, 176] width 106 height 17
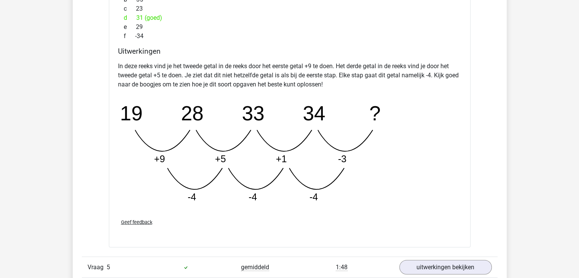
scroll to position [1864, 0]
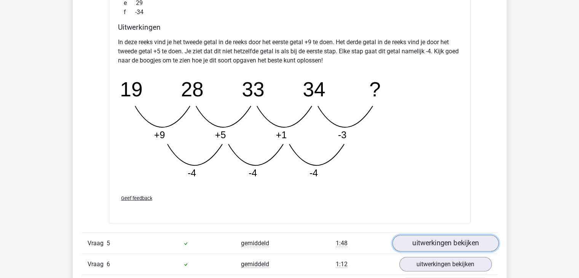
drag, startPoint x: 464, startPoint y: 243, endPoint x: 460, endPoint y: 236, distance: 8.2
click at [464, 243] on link "uitwerkingen bekijken" at bounding box center [445, 243] width 106 height 17
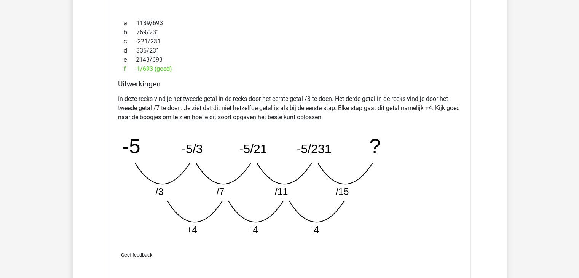
scroll to position [2321, 0]
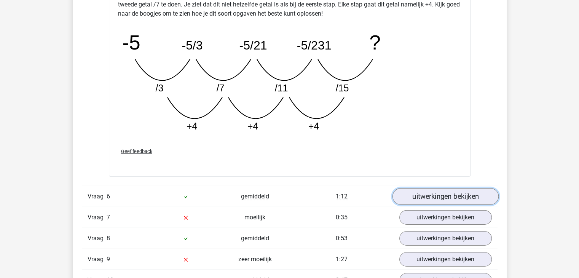
click at [452, 192] on link "uitwerkingen bekijken" at bounding box center [445, 196] width 106 height 17
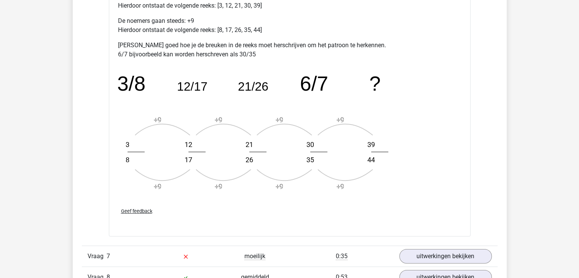
scroll to position [2739, 0]
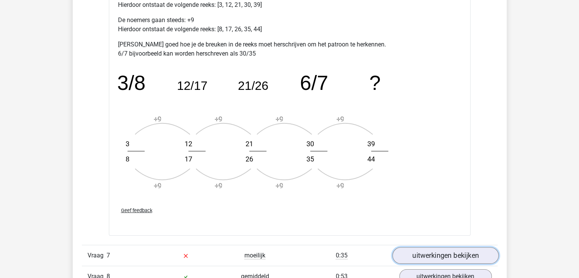
click at [432, 250] on link "uitwerkingen bekijken" at bounding box center [445, 255] width 106 height 17
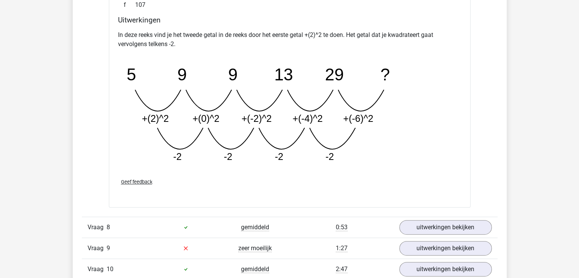
scroll to position [3272, 0]
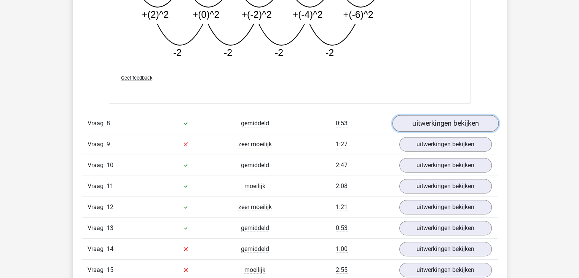
click at [434, 118] on link "uitwerkingen bekijken" at bounding box center [445, 123] width 106 height 17
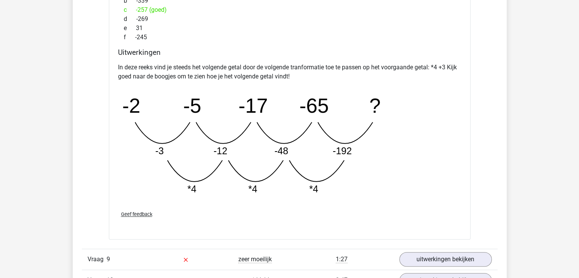
scroll to position [3538, 0]
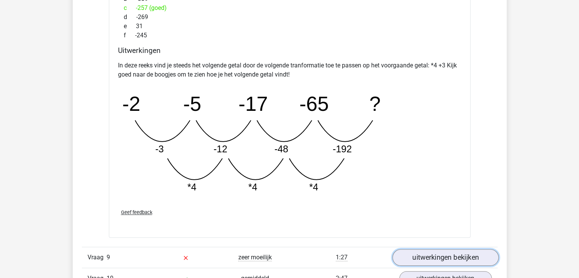
click at [463, 255] on link "uitwerkingen bekijken" at bounding box center [445, 257] width 106 height 17
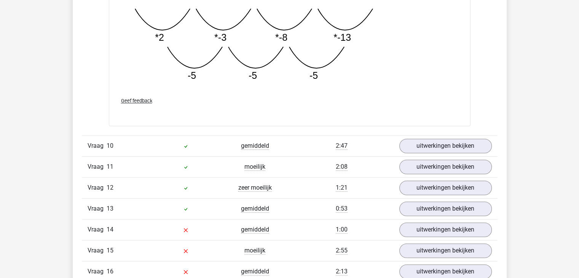
scroll to position [4071, 0]
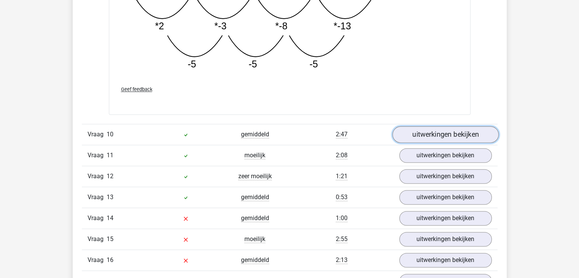
click at [412, 131] on link "uitwerkingen bekijken" at bounding box center [445, 134] width 106 height 17
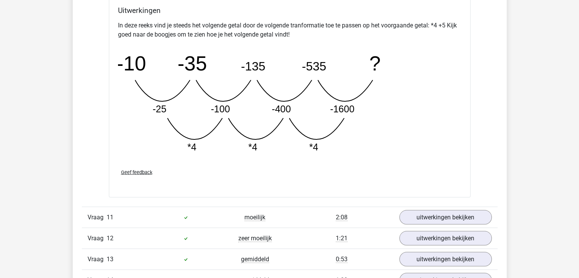
scroll to position [4452, 0]
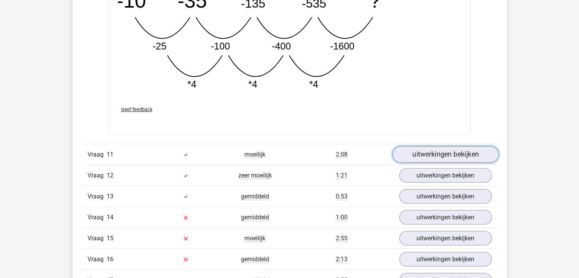
click at [412, 153] on link "uitwerkingen bekijken" at bounding box center [445, 154] width 106 height 17
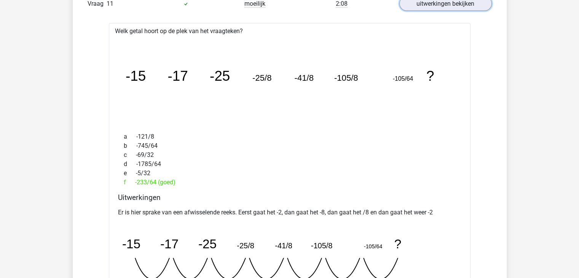
scroll to position [4642, 0]
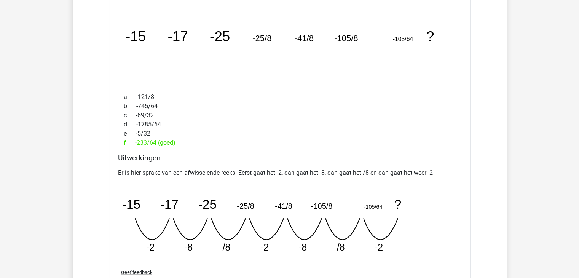
click at [406, 172] on p "Er is hier sprake van een afwisselende reeks. Eerst gaat het -2, dan gaat het -…" at bounding box center [289, 172] width 343 height 9
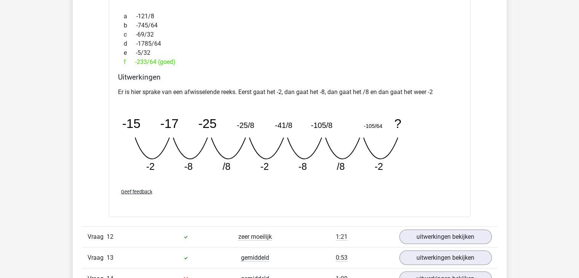
scroll to position [4794, 0]
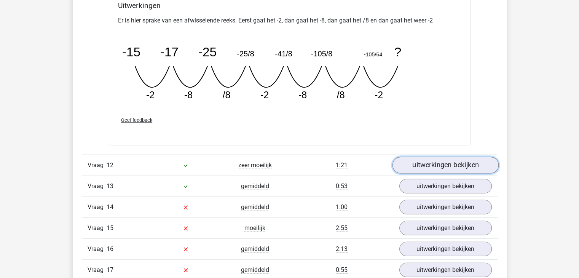
click at [463, 160] on link "uitwerkingen bekijken" at bounding box center [445, 165] width 106 height 17
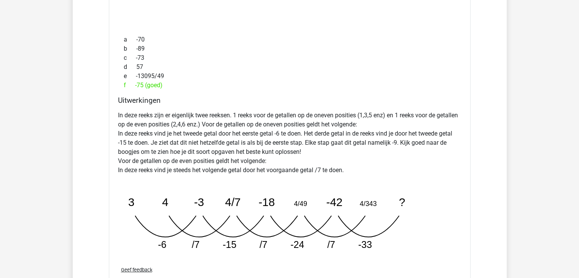
scroll to position [5098, 0]
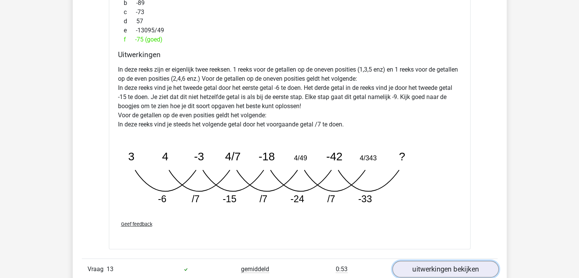
click at [458, 264] on link "uitwerkingen bekijken" at bounding box center [445, 269] width 106 height 17
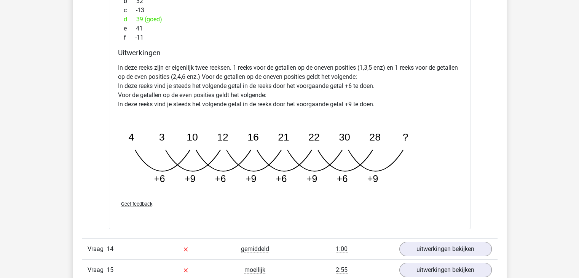
scroll to position [5517, 0]
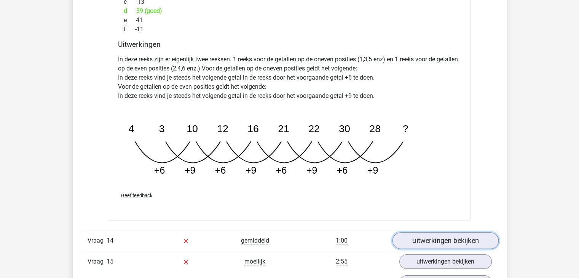
click at [436, 233] on link "uitwerkingen bekijken" at bounding box center [445, 240] width 106 height 17
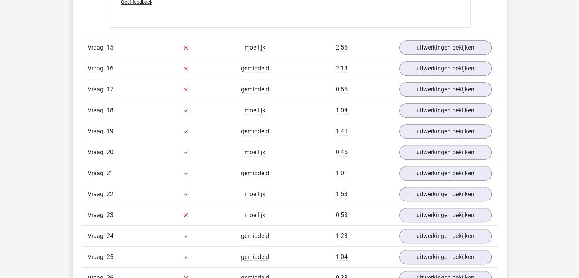
scroll to position [6088, 0]
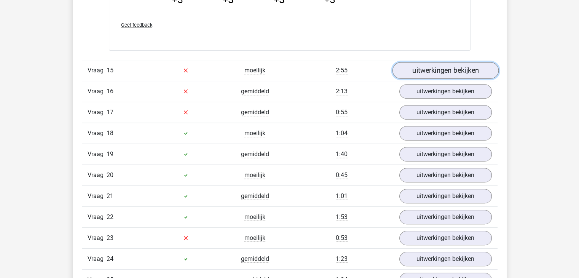
click at [437, 63] on link "uitwerkingen bekijken" at bounding box center [445, 70] width 106 height 17
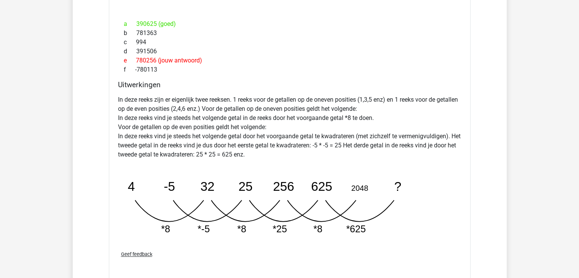
scroll to position [6354, 0]
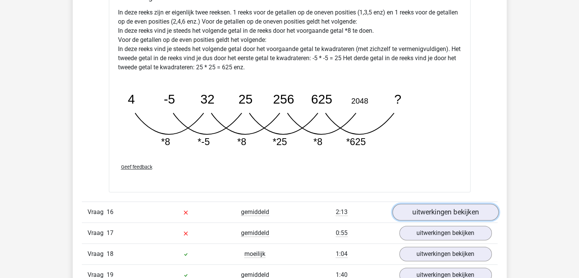
click at [453, 204] on link "uitwerkingen bekijken" at bounding box center [445, 212] width 106 height 17
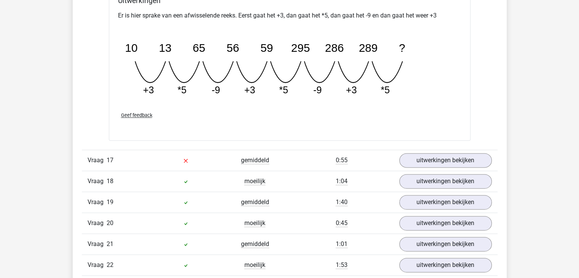
scroll to position [6773, 0]
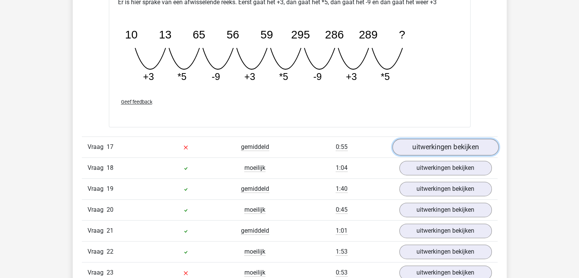
click at [439, 143] on link "uitwerkingen bekijken" at bounding box center [445, 146] width 106 height 17
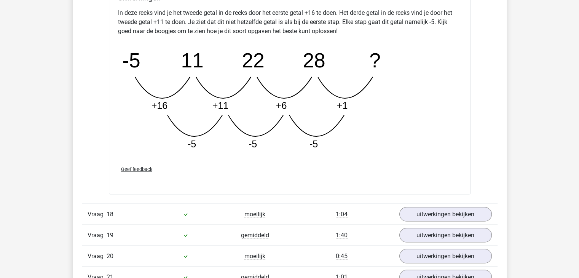
scroll to position [7191, 0]
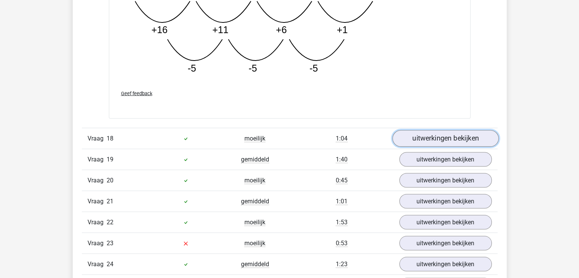
click at [463, 132] on link "uitwerkingen bekijken" at bounding box center [445, 138] width 106 height 17
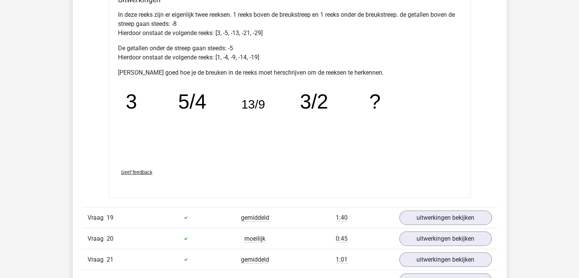
scroll to position [7610, 0]
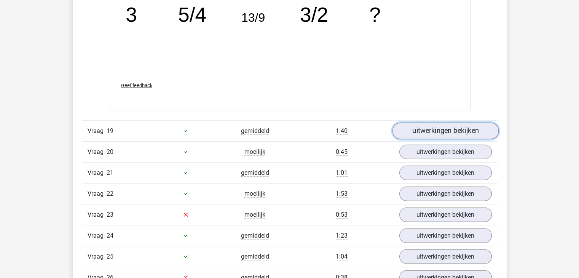
click at [443, 123] on link "uitwerkingen bekijken" at bounding box center [445, 131] width 106 height 17
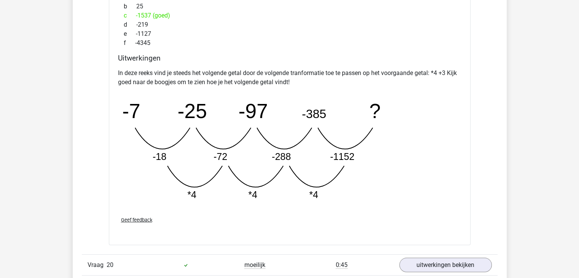
scroll to position [7952, 0]
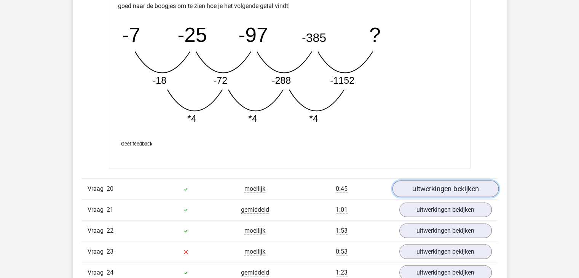
click at [452, 182] on link "uitwerkingen bekijken" at bounding box center [445, 188] width 106 height 17
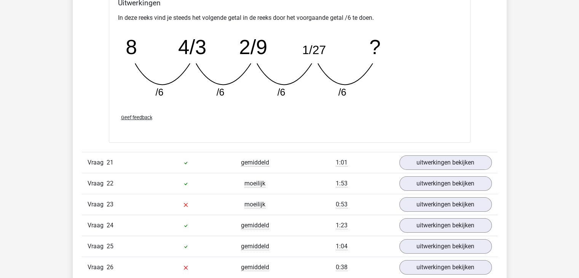
scroll to position [8333, 0]
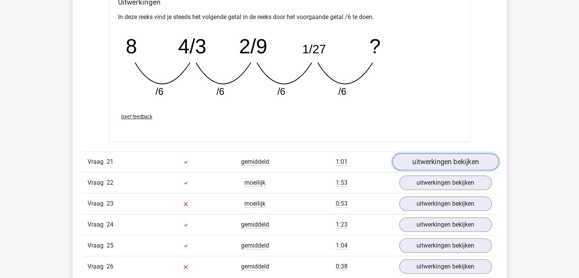
click at [446, 153] on link "uitwerkingen bekijken" at bounding box center [445, 161] width 106 height 17
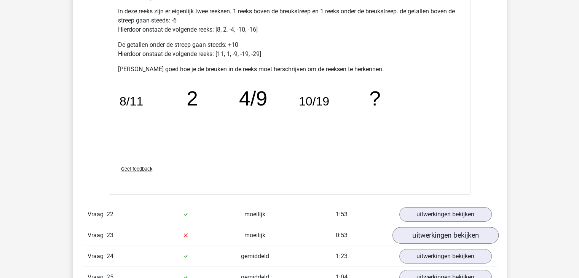
scroll to position [8713, 0]
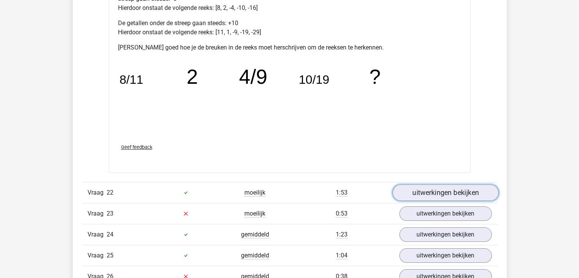
click at [452, 186] on link "uitwerkingen bekijken" at bounding box center [445, 192] width 106 height 17
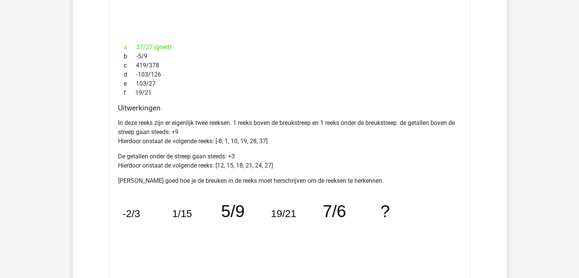
scroll to position [9132, 0]
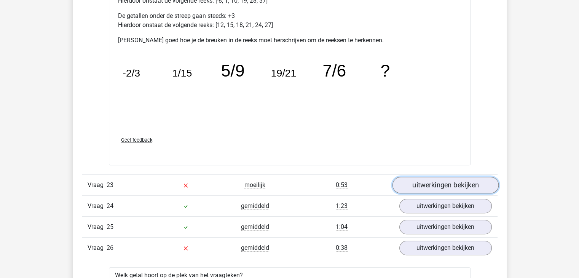
click at [450, 177] on link "uitwerkingen bekijken" at bounding box center [445, 185] width 106 height 17
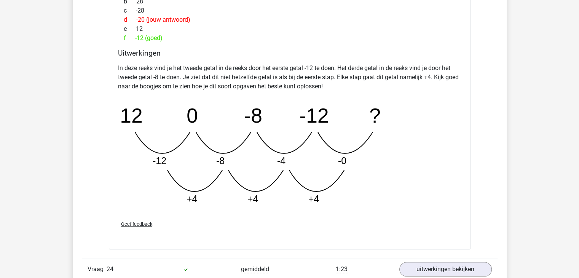
scroll to position [9512, 0]
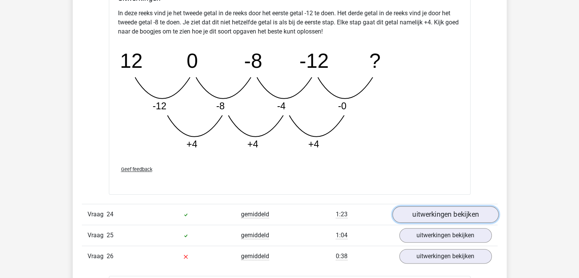
click at [441, 206] on link "uitwerkingen bekijken" at bounding box center [445, 214] width 106 height 17
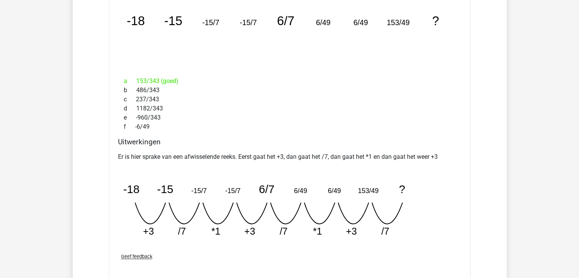
scroll to position [9854, 0]
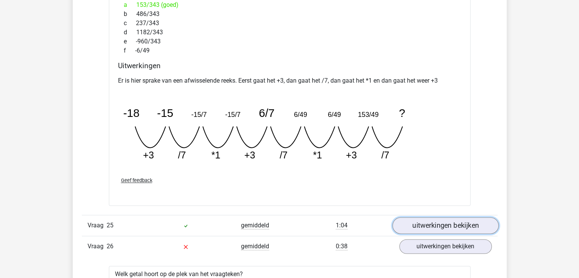
drag, startPoint x: 436, startPoint y: 219, endPoint x: 428, endPoint y: 207, distance: 15.1
click at [436, 220] on link "uitwerkingen bekijken" at bounding box center [445, 225] width 92 height 14
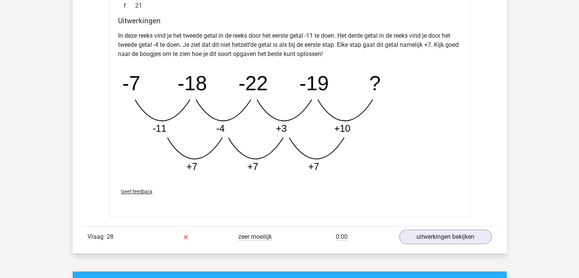
scroll to position [11072, 0]
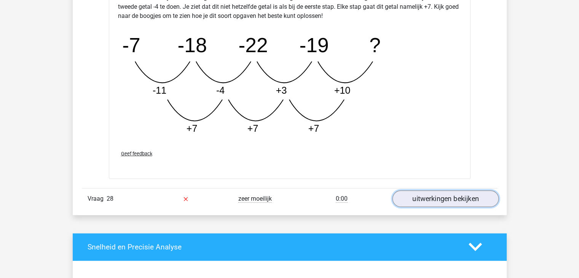
drag, startPoint x: 442, startPoint y: 189, endPoint x: 438, endPoint y: 185, distance: 5.7
click at [442, 190] on link "uitwerkingen bekijken" at bounding box center [445, 198] width 106 height 17
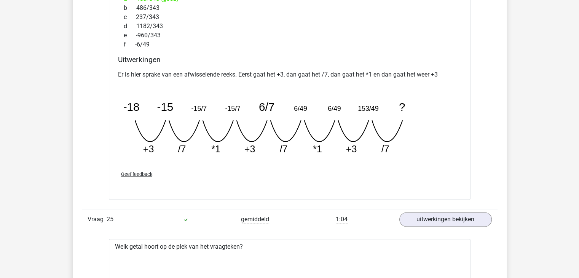
scroll to position [9740, 0]
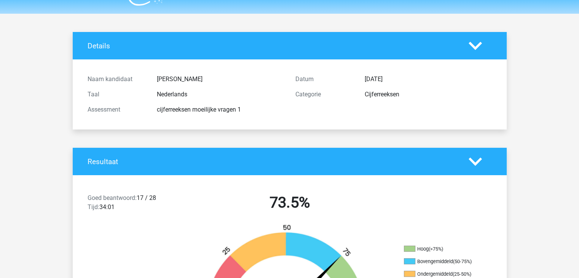
scroll to position [0, 0]
